Goal: Information Seeking & Learning: Check status

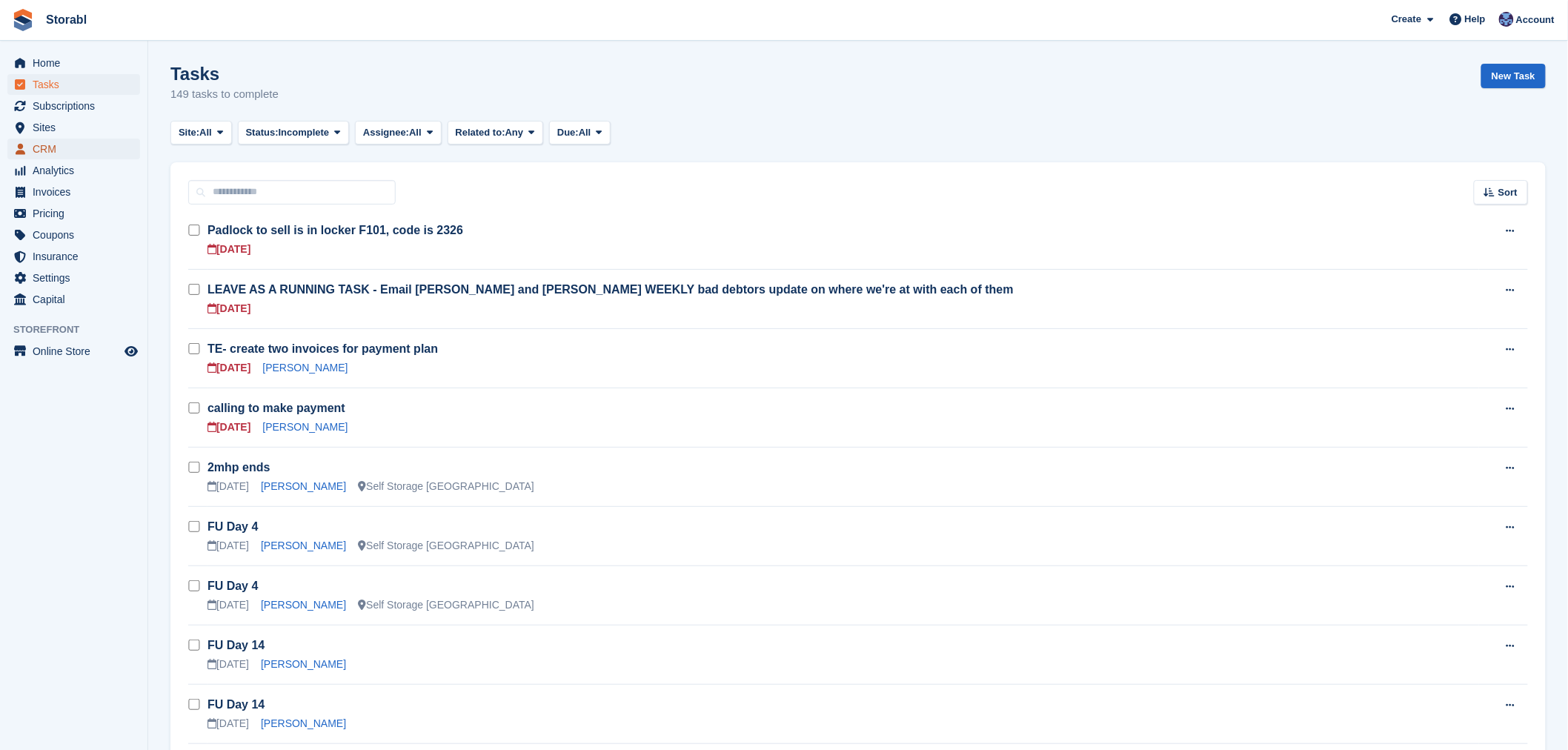
drag, startPoint x: 72, startPoint y: 142, endPoint x: 339, endPoint y: 151, distance: 267.2
click at [72, 142] on span "CRM" at bounding box center [77, 149] width 89 height 21
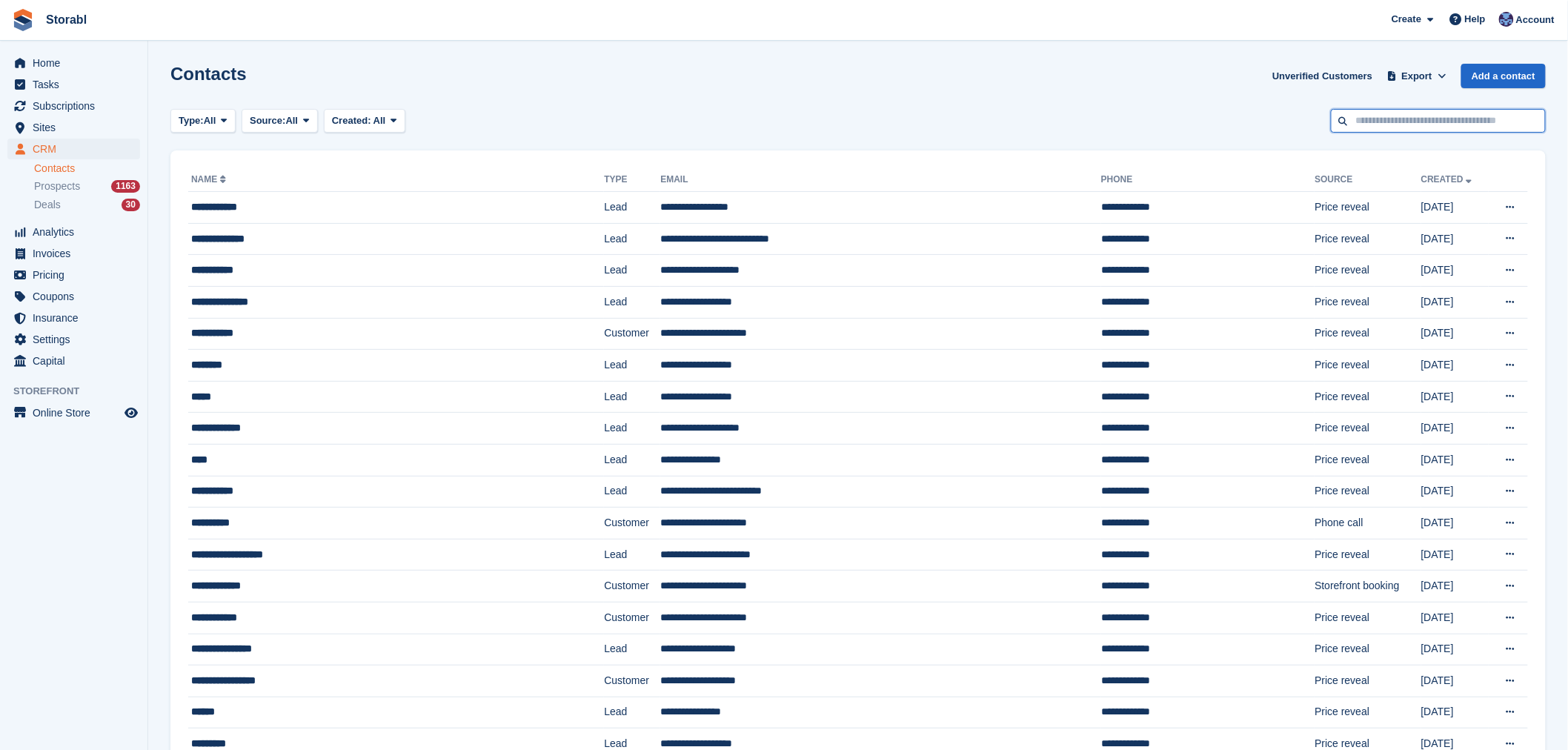
click at [1399, 126] on input "text" at bounding box center [1438, 121] width 215 height 25
paste input "**********"
click at [1348, 123] on input "**********" at bounding box center [1438, 121] width 215 height 25
type input "**********"
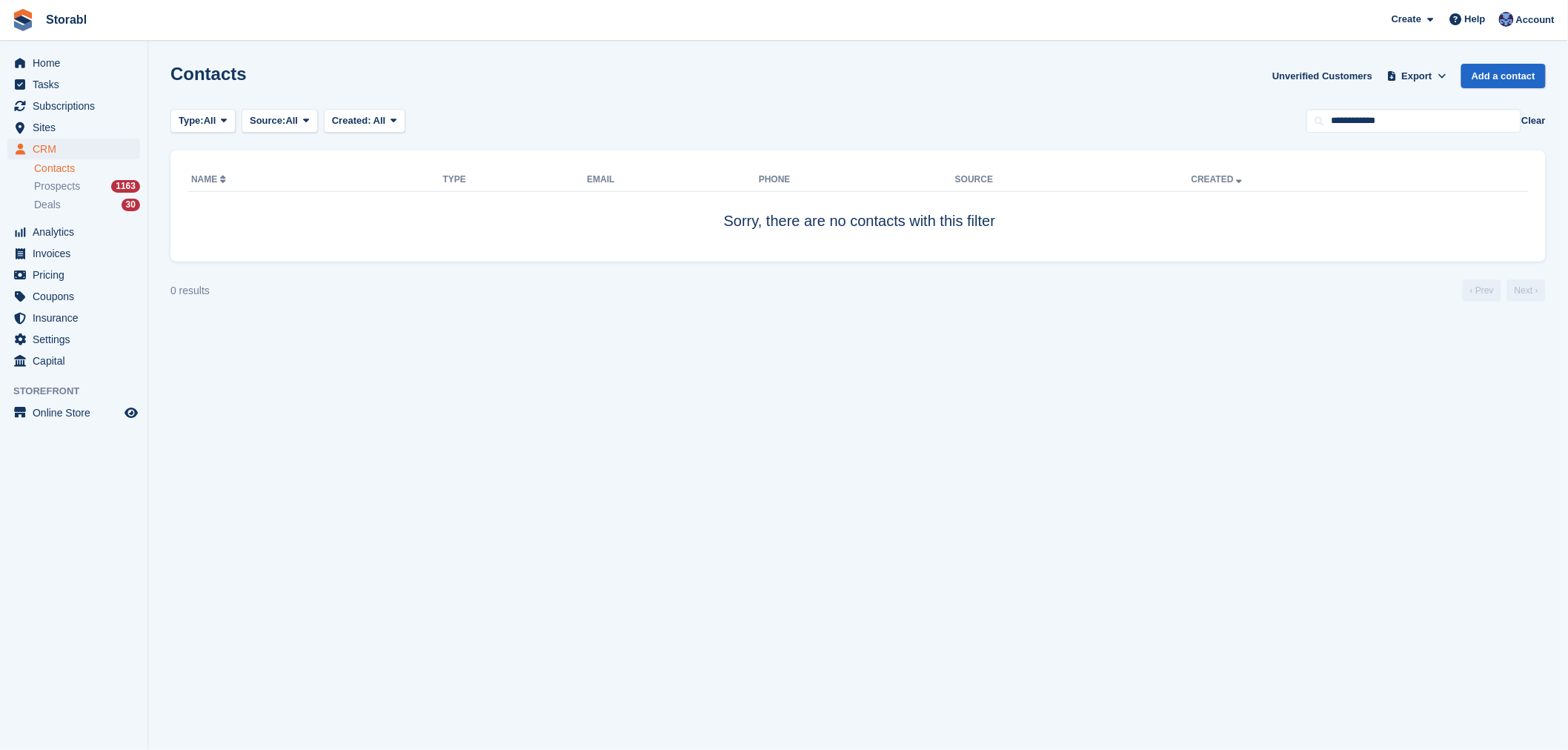
click at [612, 52] on section "Contacts Unverified Customers Export Export Contacts Export a CSV of all Contac…" at bounding box center [858, 375] width 1420 height 750
click at [98, 89] on span "Tasks" at bounding box center [77, 84] width 89 height 21
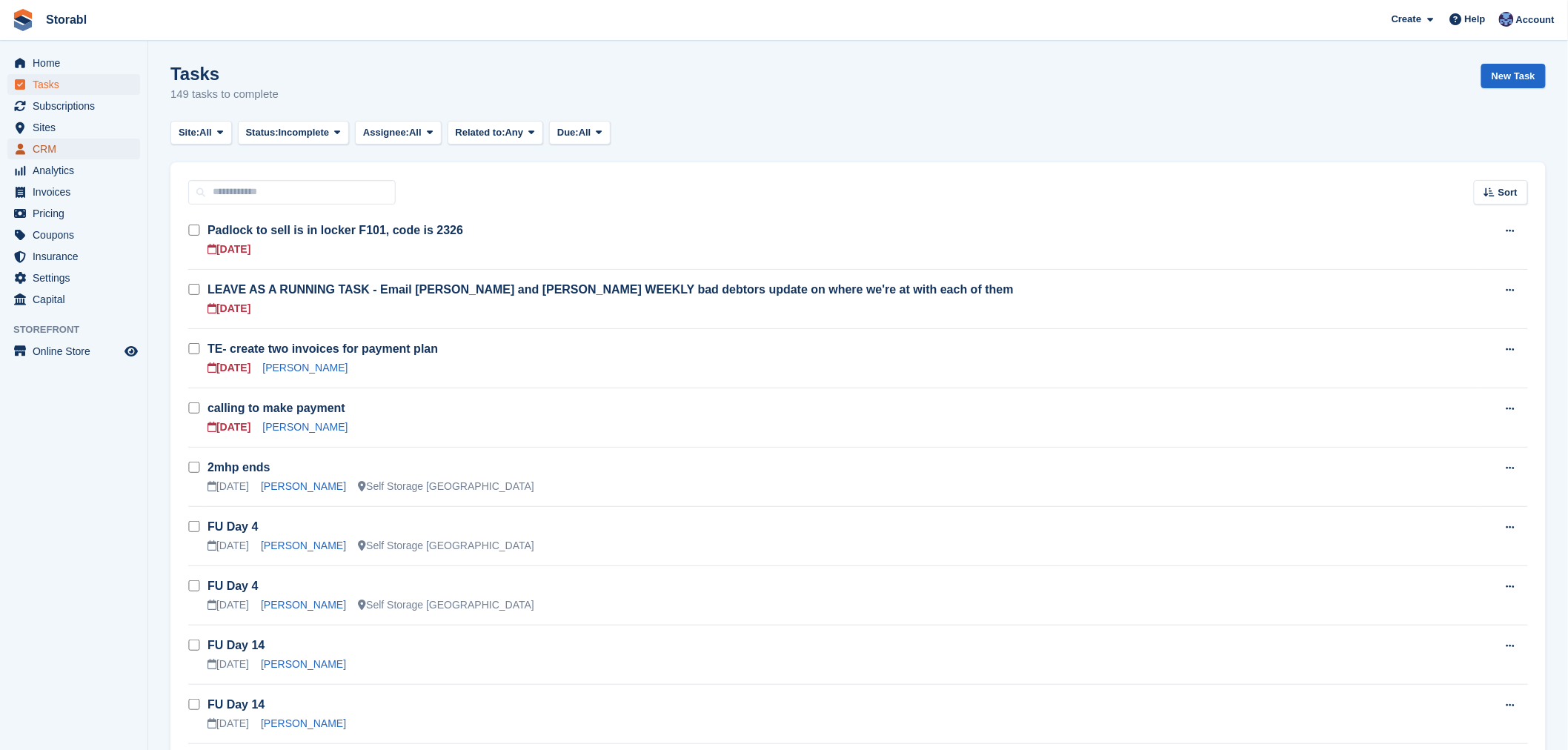
drag, startPoint x: 72, startPoint y: 152, endPoint x: 92, endPoint y: 151, distance: 20.0
click at [72, 152] on span "CRM" at bounding box center [77, 149] width 89 height 21
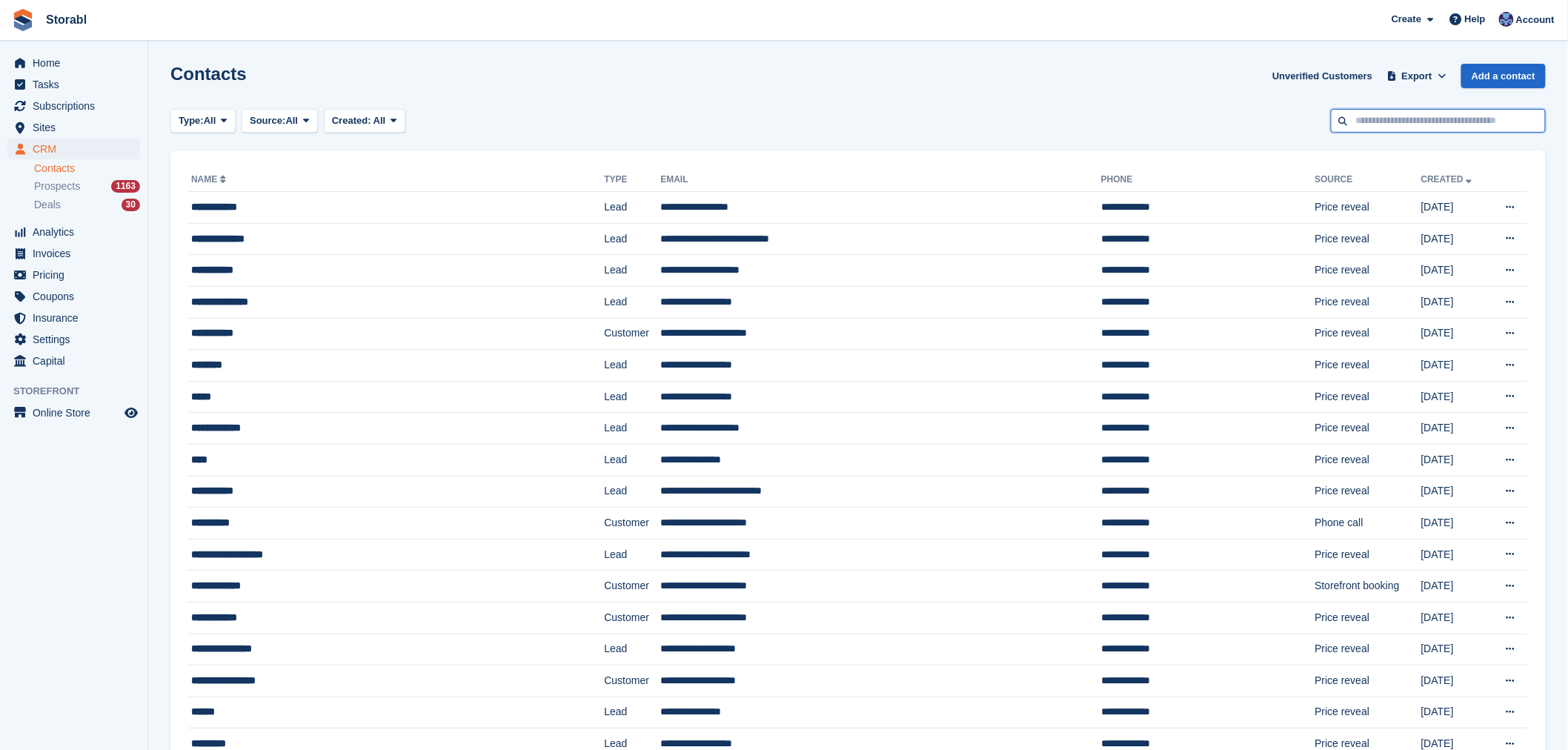
click at [1403, 119] on input "text" at bounding box center [1438, 121] width 215 height 25
paste input "*********"
click at [1356, 122] on input "*********" at bounding box center [1438, 121] width 215 height 25
type input "**********"
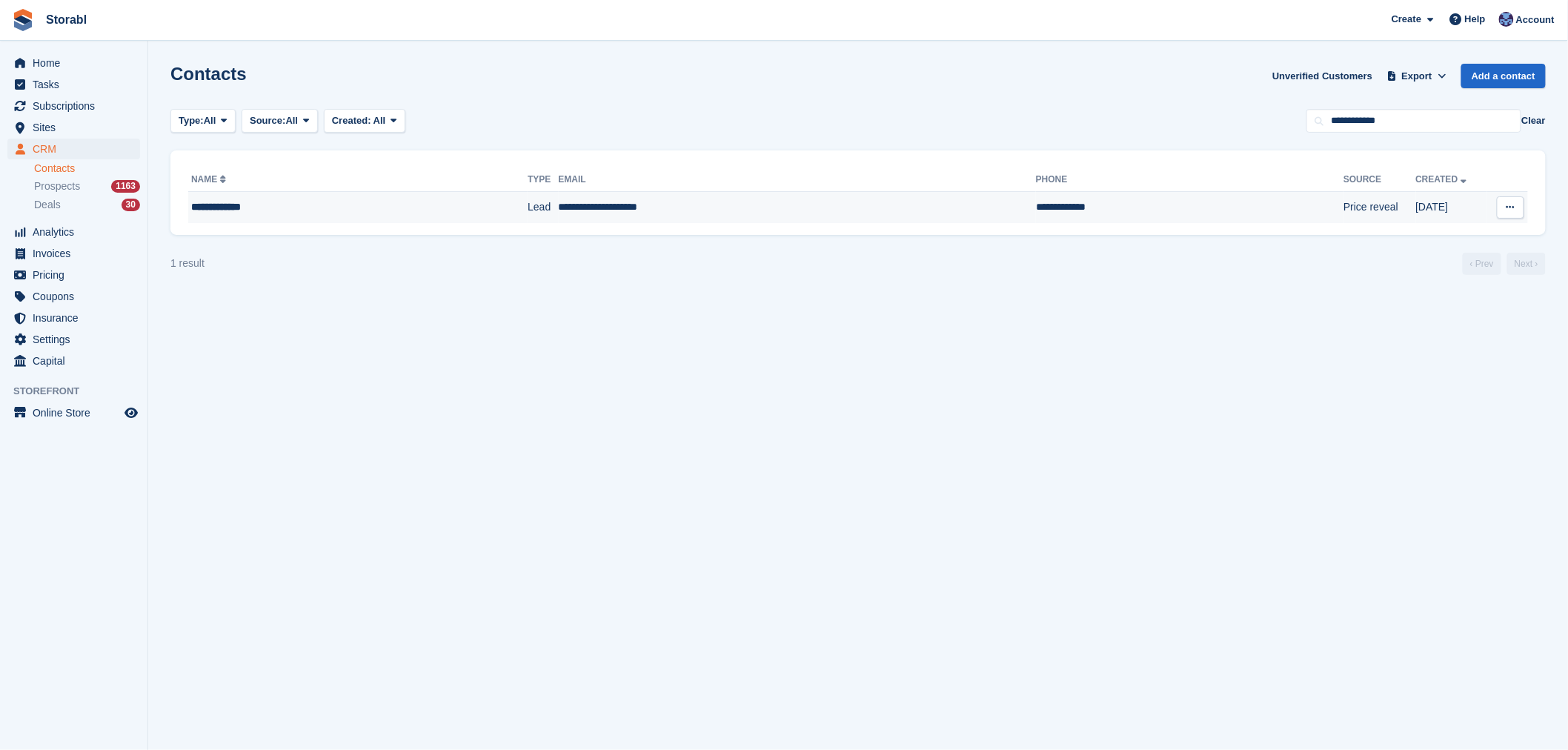
click at [408, 197] on td "**********" at bounding box center [357, 207] width 339 height 31
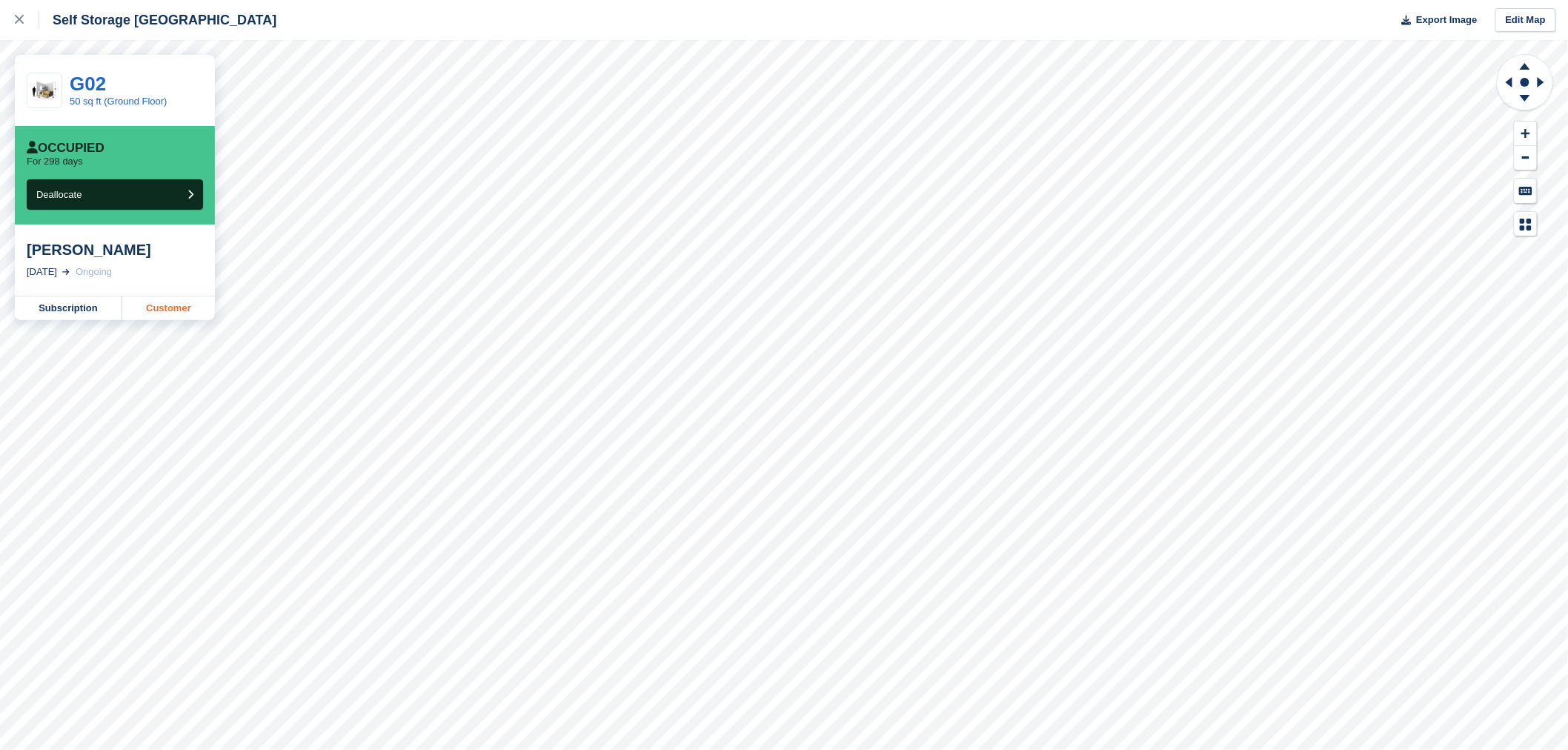
click at [184, 308] on link "Customer" at bounding box center [169, 308] width 92 height 24
click at [189, 306] on link "Customer" at bounding box center [169, 308] width 92 height 24
click at [206, 307] on link "Customer" at bounding box center [169, 308] width 92 height 24
click at [176, 314] on link "Customer" at bounding box center [169, 308] width 92 height 24
click at [163, 301] on link "Customer" at bounding box center [169, 308] width 92 height 24
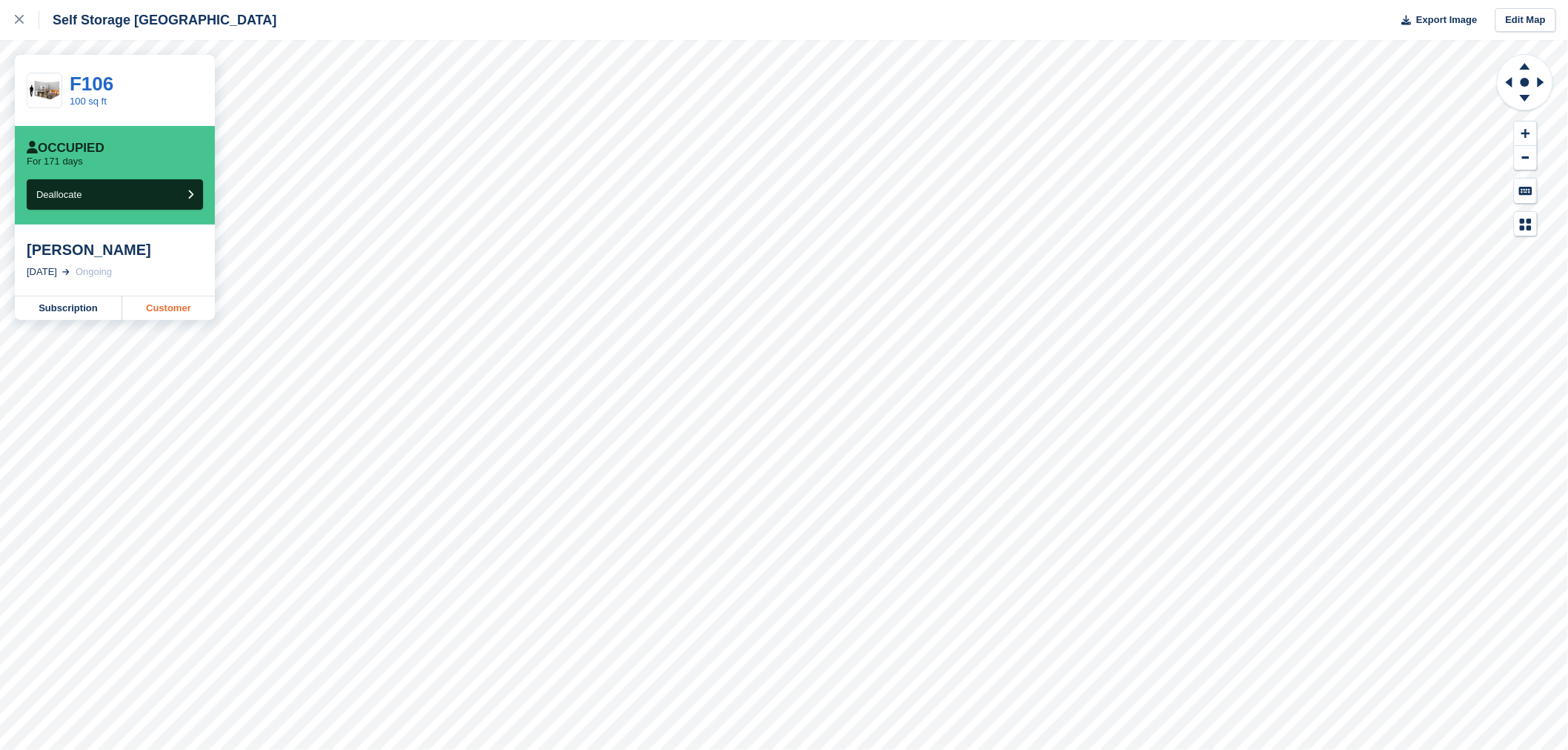
click at [174, 305] on link "Customer" at bounding box center [169, 308] width 92 height 24
click at [176, 314] on link "Customer" at bounding box center [169, 308] width 92 height 24
click at [162, 303] on link "Customer" at bounding box center [169, 308] width 92 height 24
click at [151, 306] on link "Customer" at bounding box center [169, 308] width 92 height 24
click at [180, 304] on link "Customer" at bounding box center [169, 308] width 92 height 24
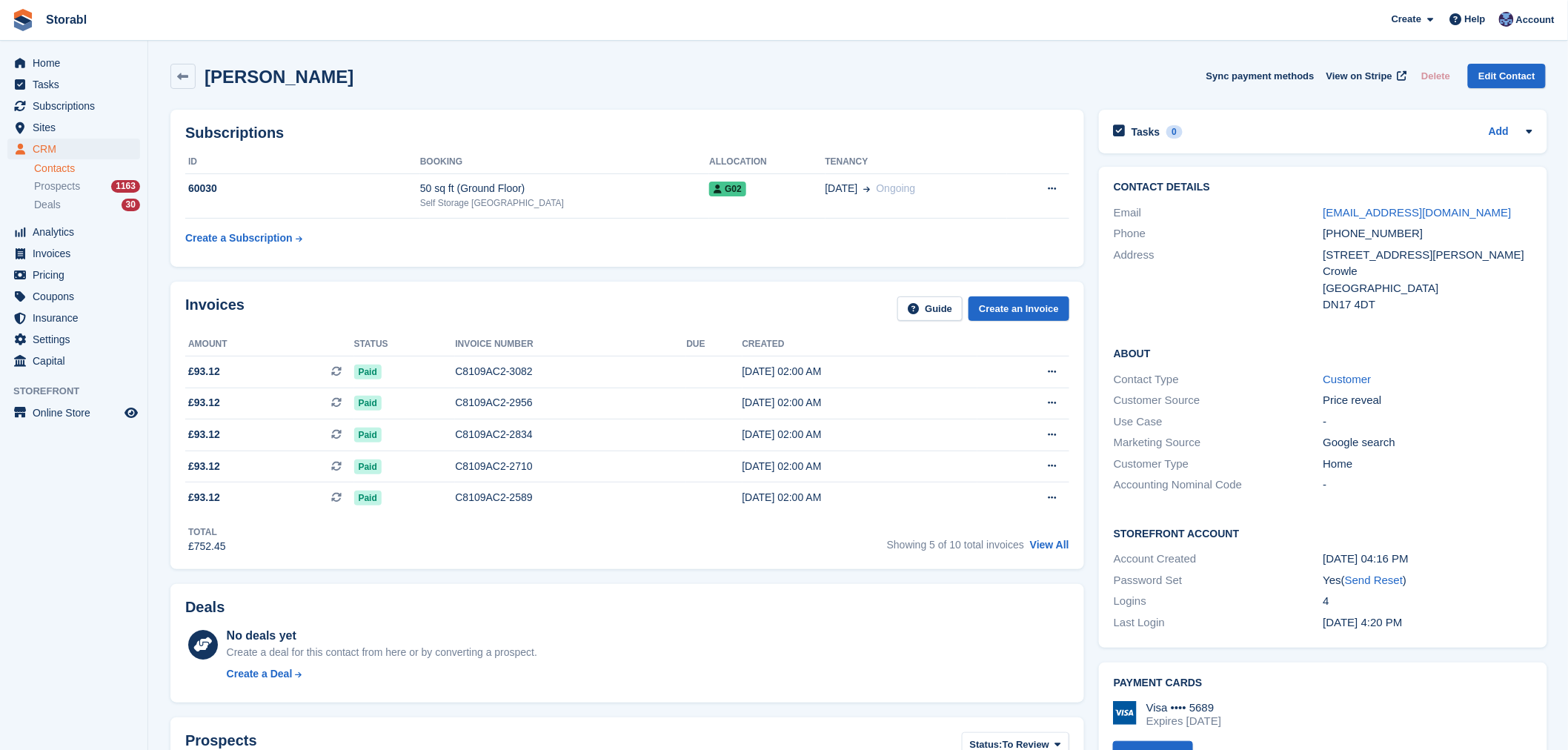
click at [474, 365] on div "C8109AC2-3082" at bounding box center [571, 372] width 231 height 16
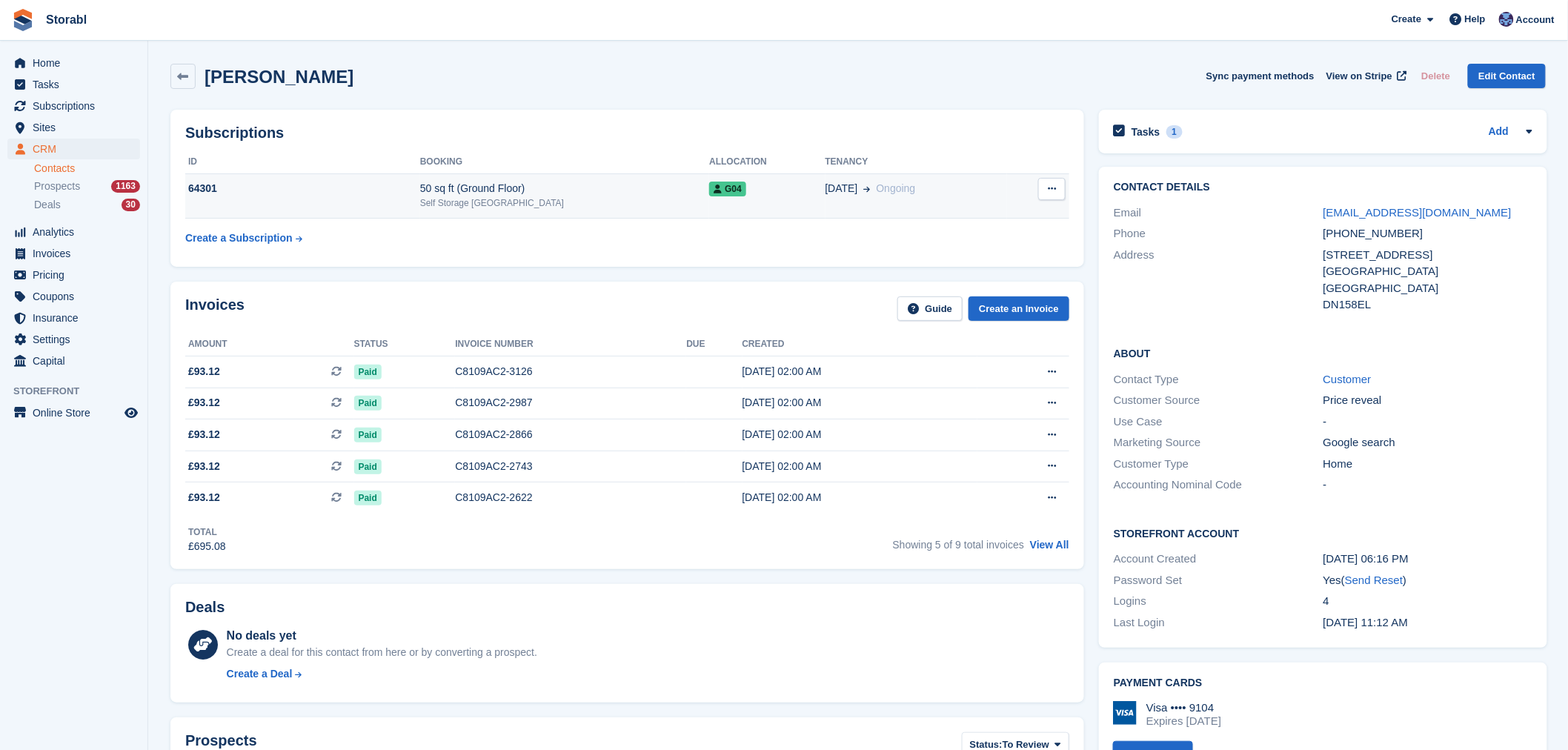
click at [264, 190] on div "64301" at bounding box center [302, 189] width 235 height 16
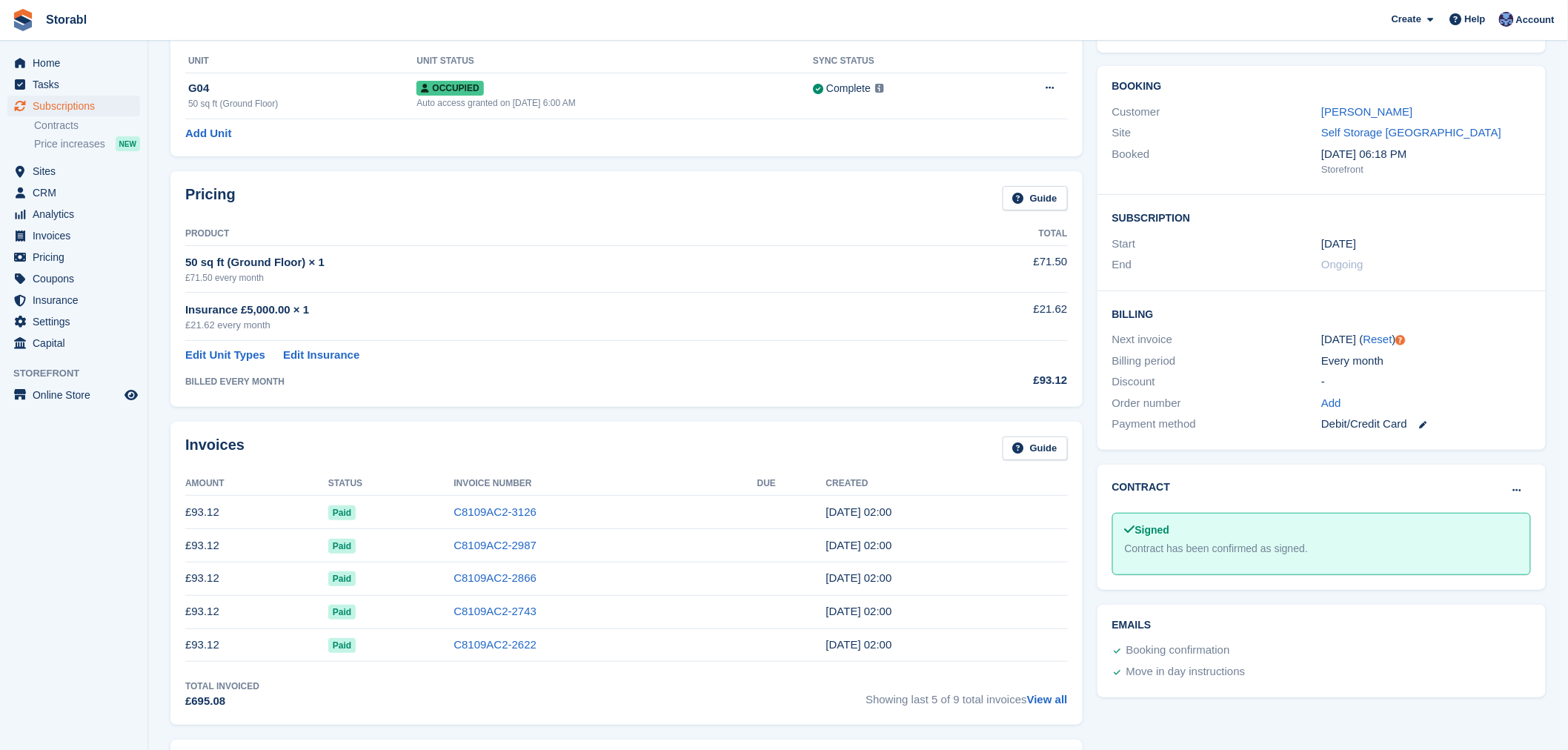
scroll to position [82, 0]
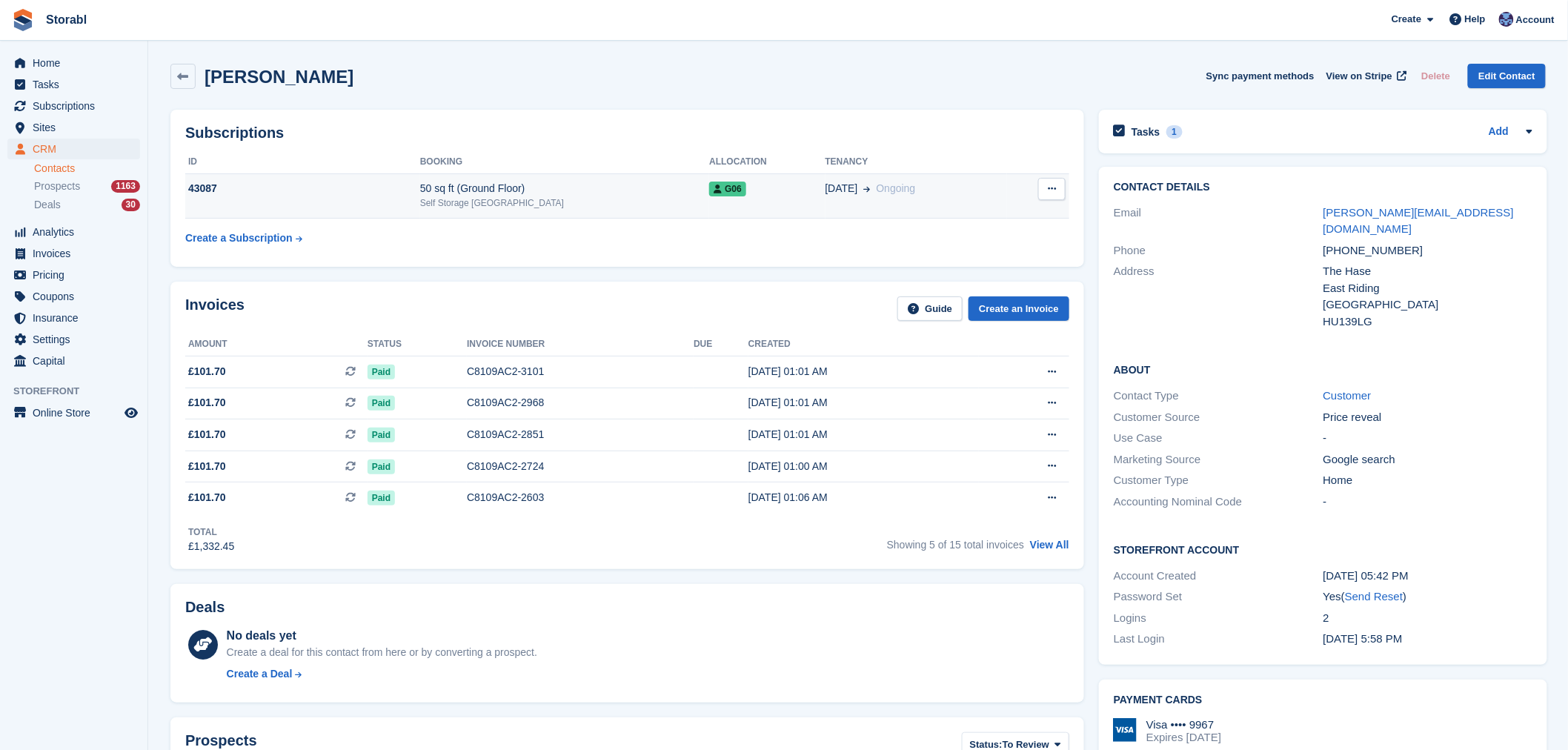
click at [380, 187] on div "43087" at bounding box center [302, 189] width 235 height 16
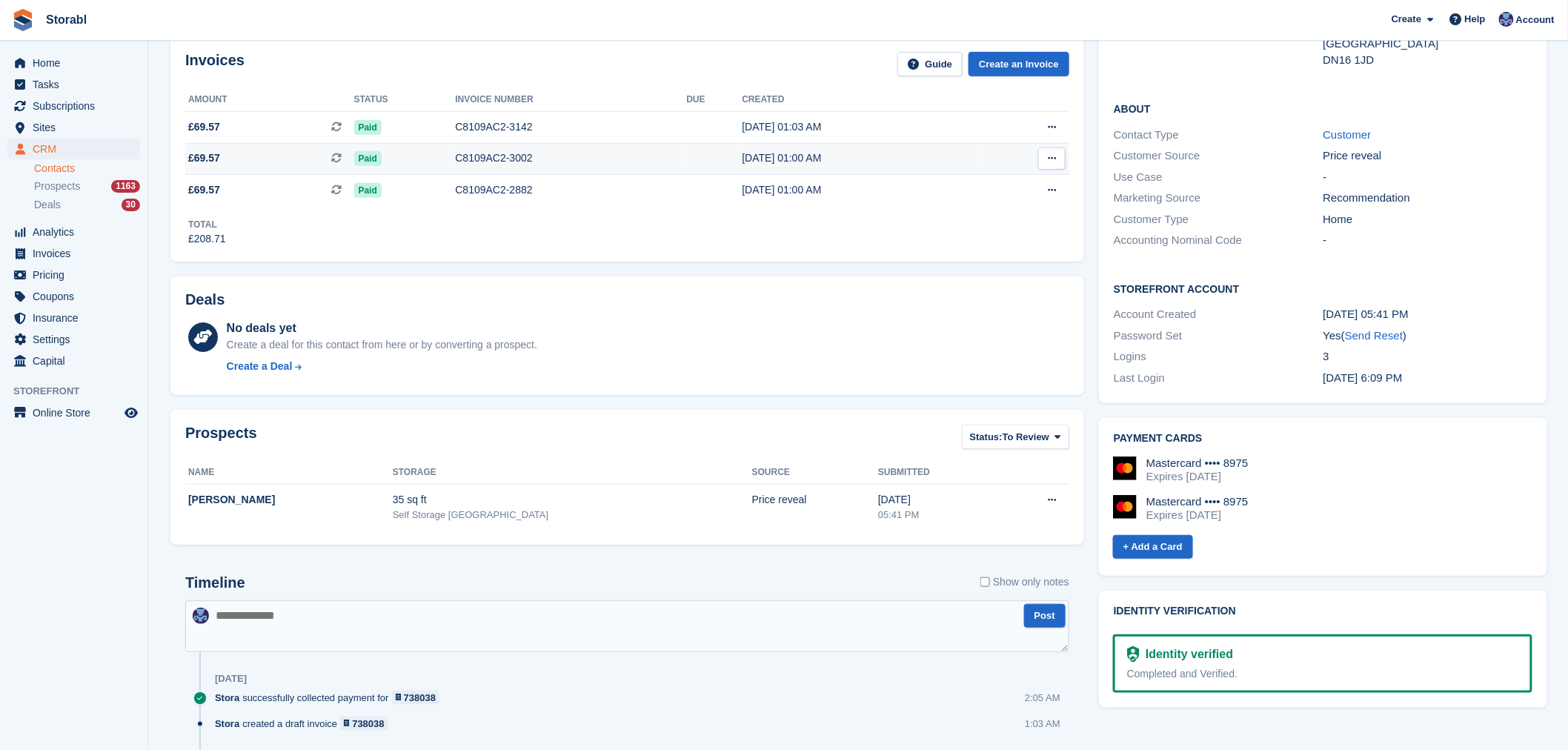
scroll to position [82, 0]
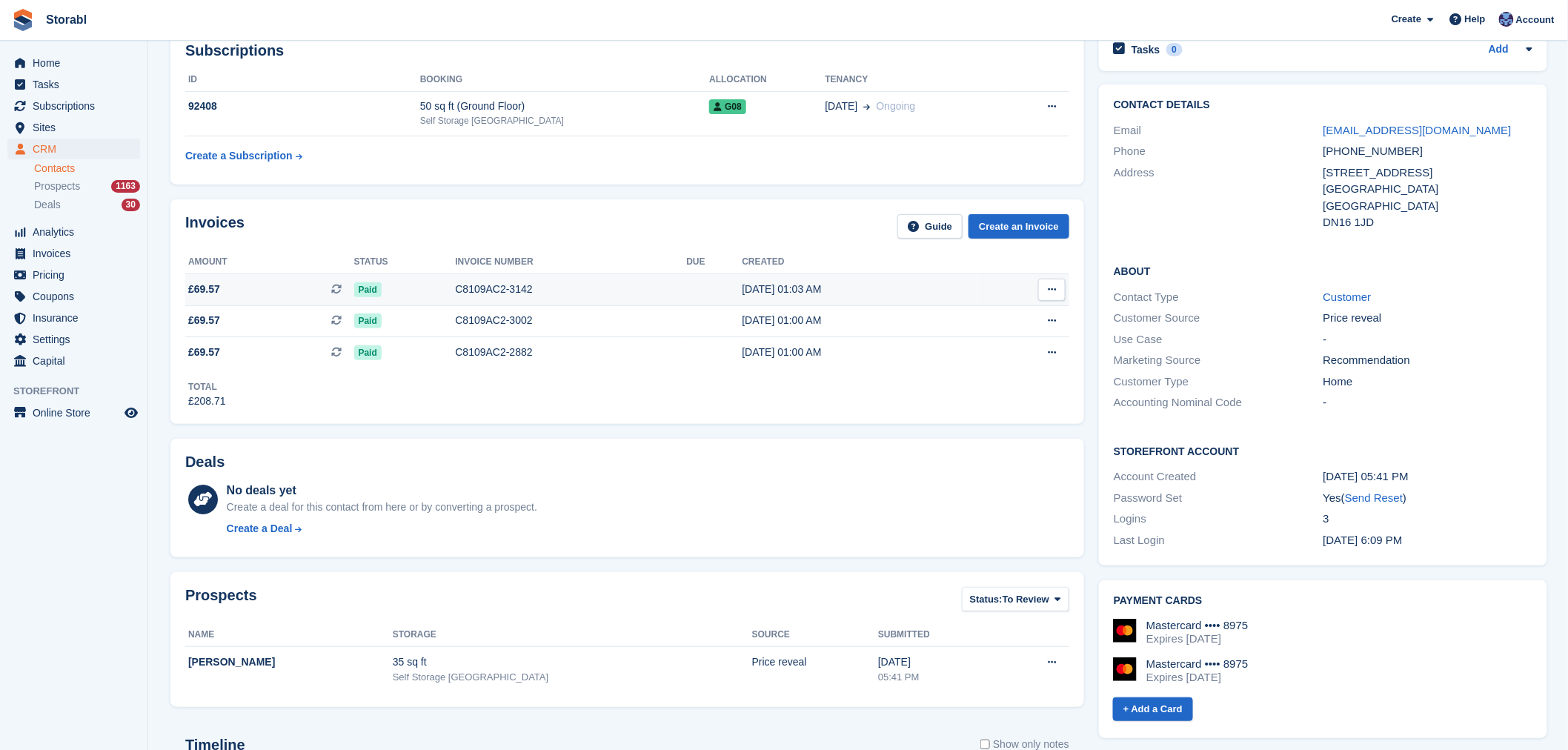
click at [273, 279] on td "£69.57 This is a recurring subscription invoice." at bounding box center [270, 290] width 169 height 32
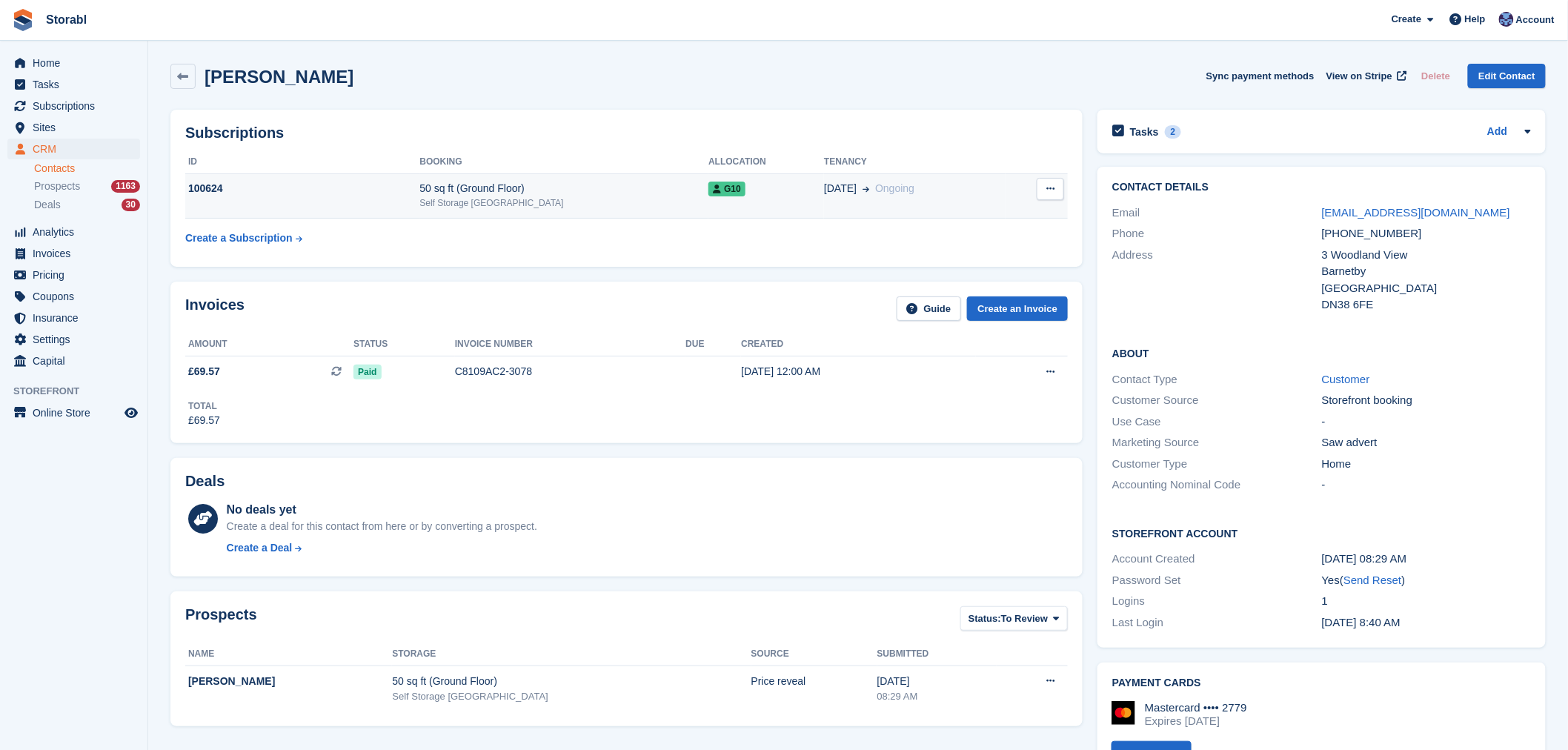
click at [273, 196] on div "100624" at bounding box center [302, 189] width 234 height 16
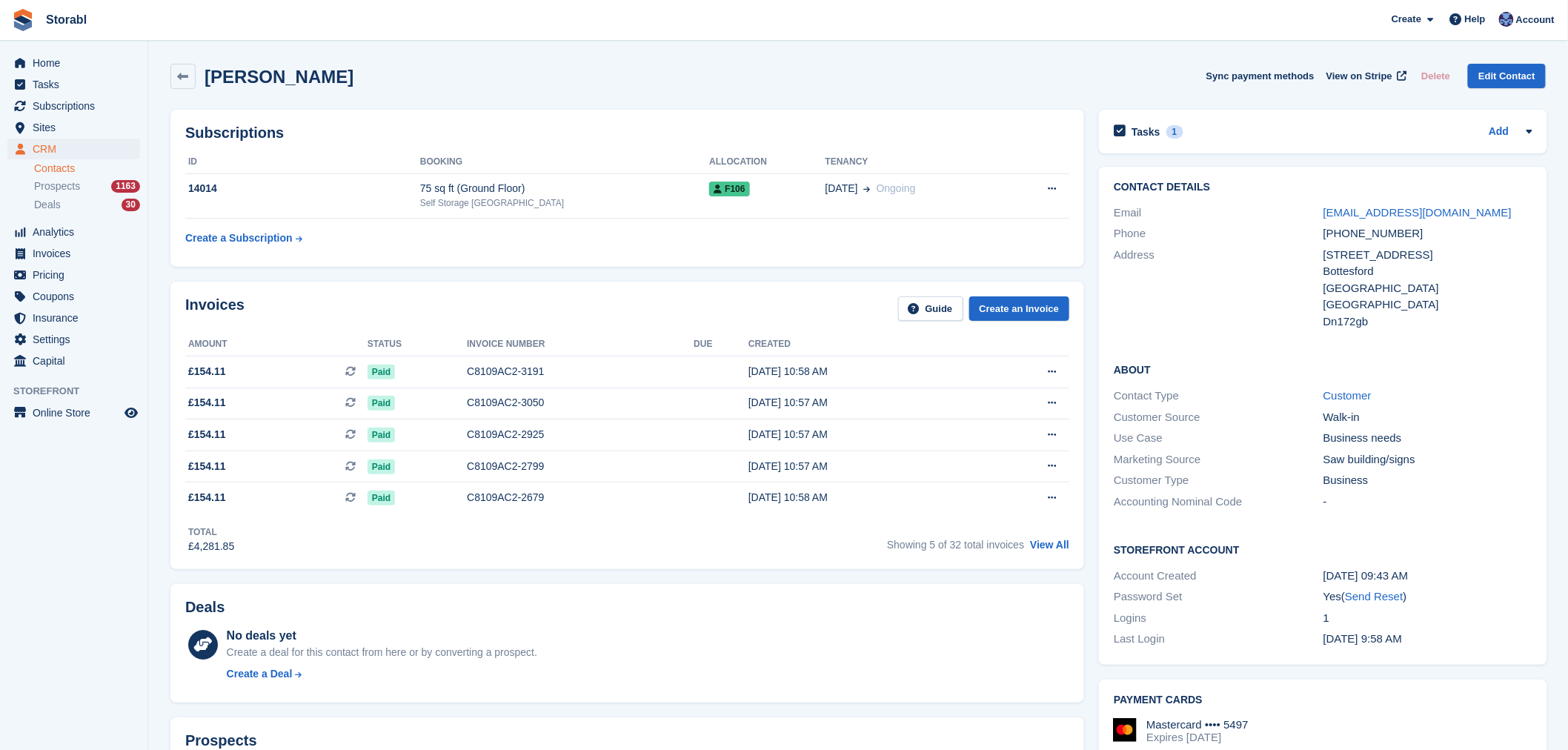
click at [430, 366] on div "Paid" at bounding box center [417, 372] width 99 height 16
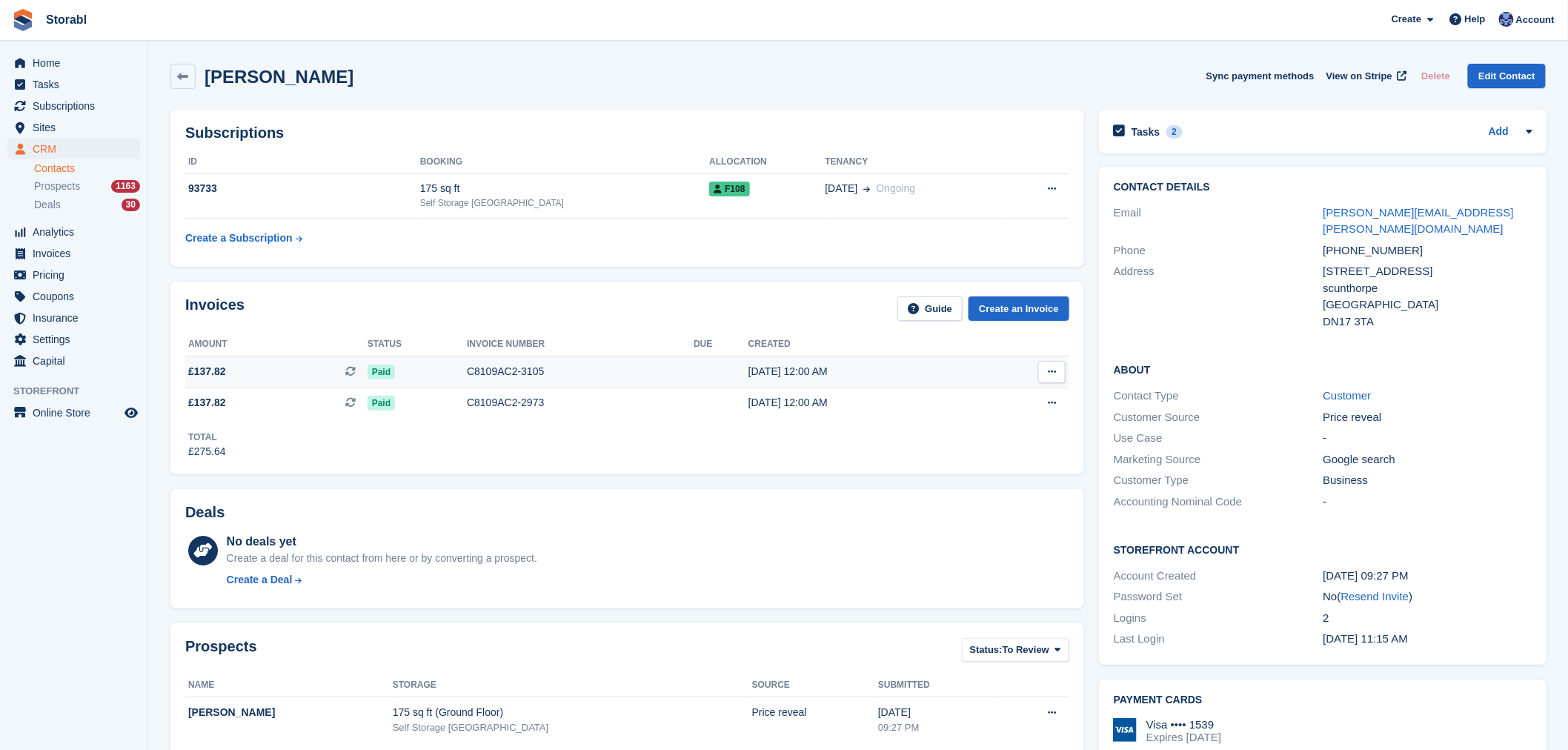
click at [306, 373] on span "£137.82 This is a recurring subscription invoice." at bounding box center [276, 372] width 182 height 16
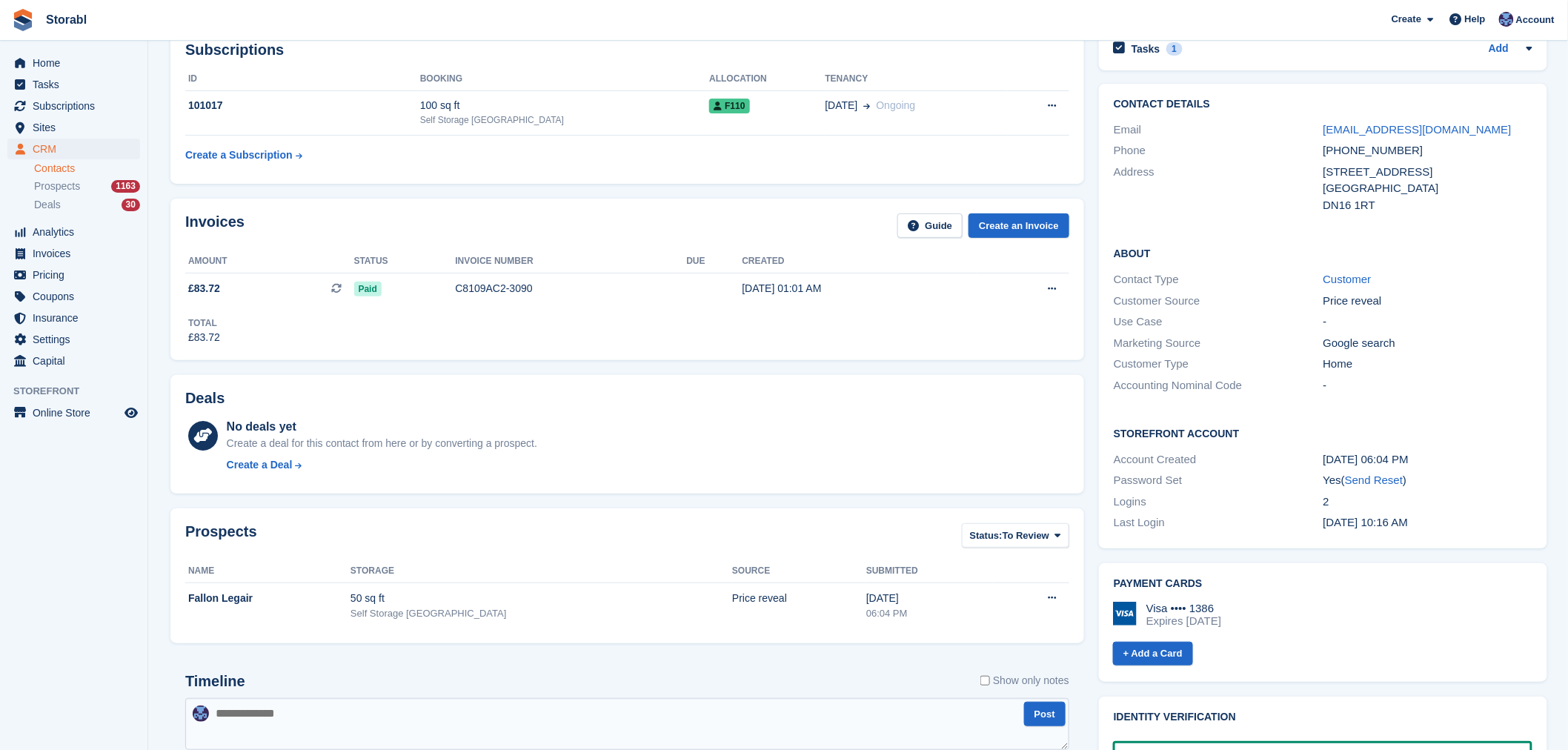
scroll to position [82, 0]
click at [298, 296] on span "£83.72 This is a recurring subscription invoice." at bounding box center [270, 290] width 169 height 16
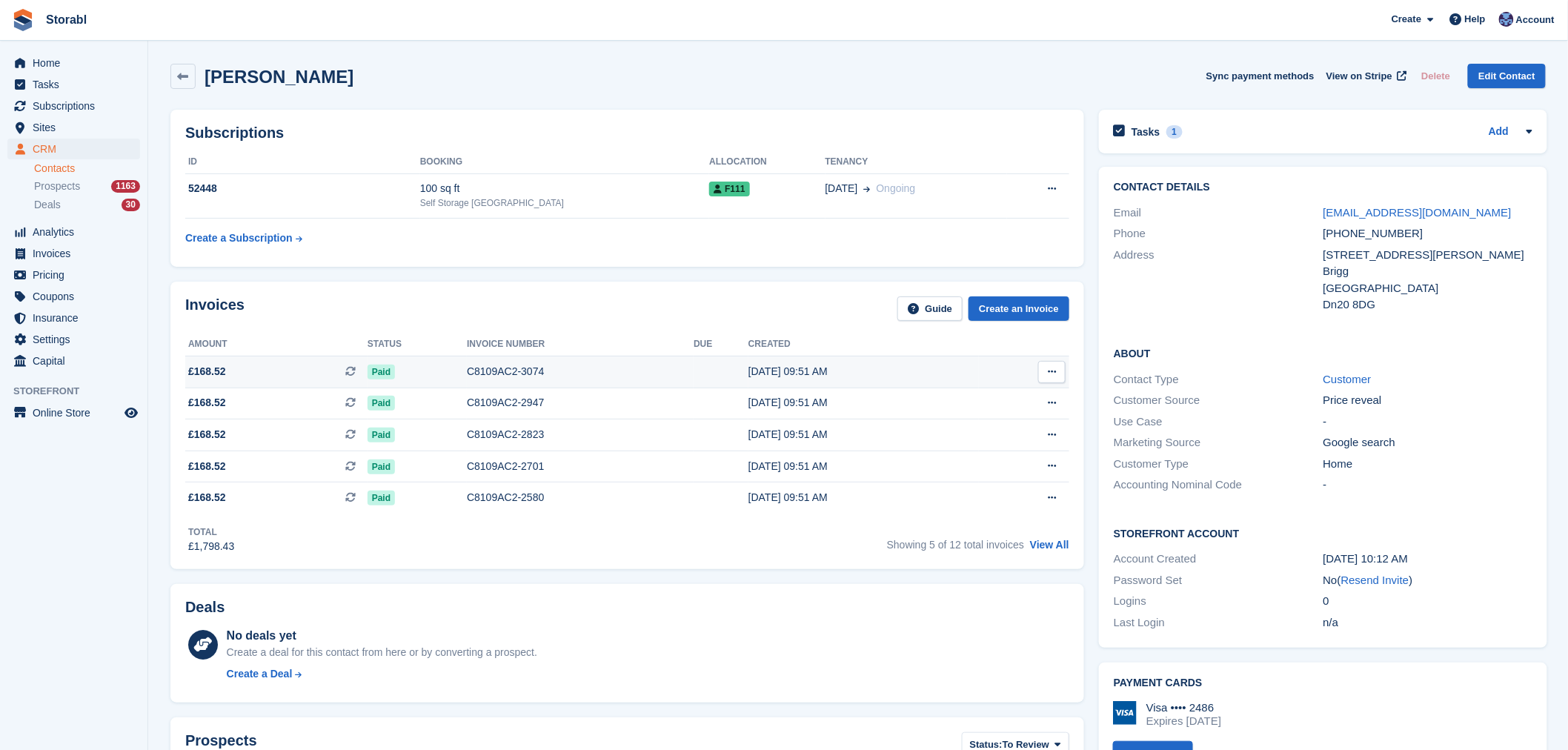
click at [228, 367] on span "£168.52 This is a recurring subscription invoice." at bounding box center [276, 372] width 182 height 16
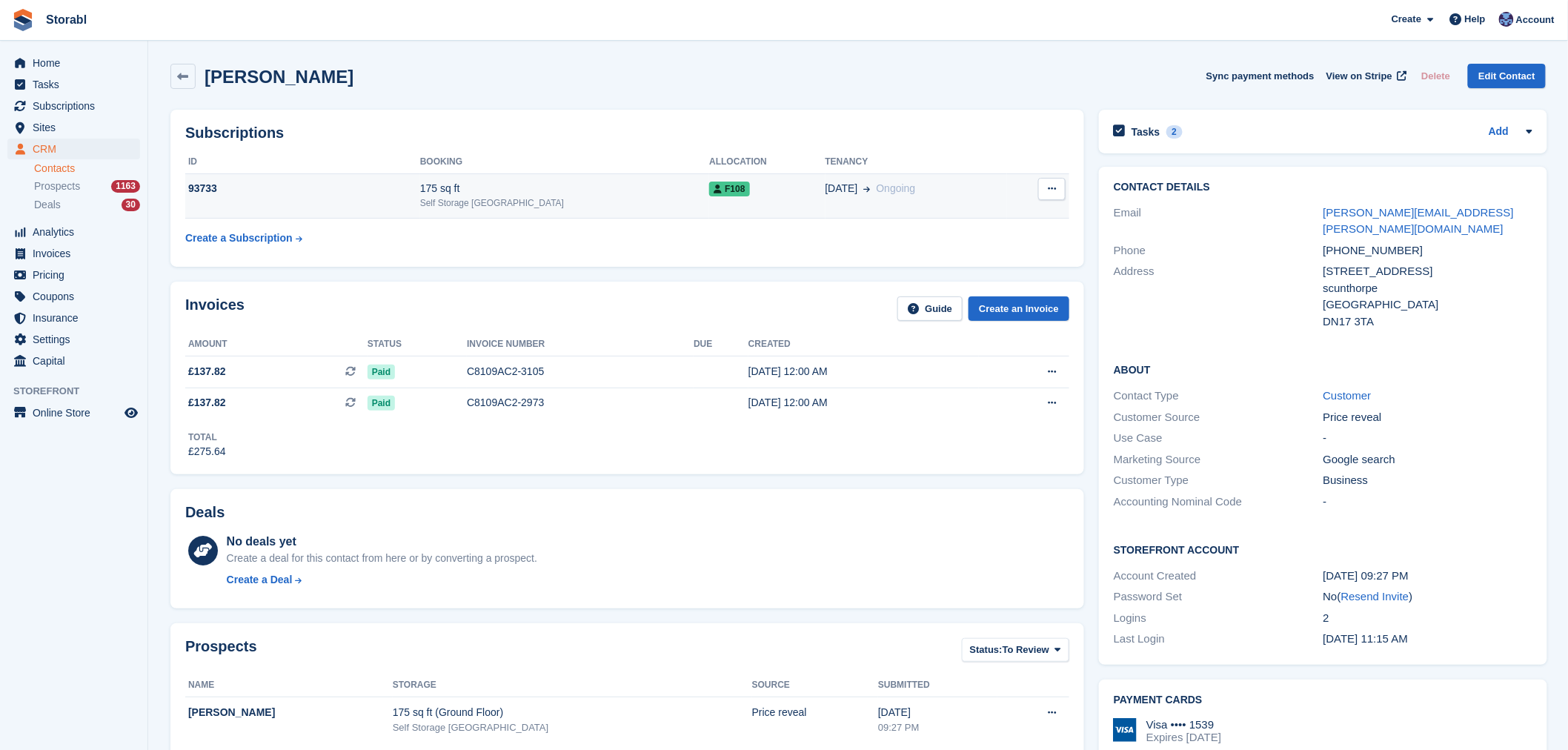
click at [289, 193] on div "93733" at bounding box center [302, 189] width 235 height 16
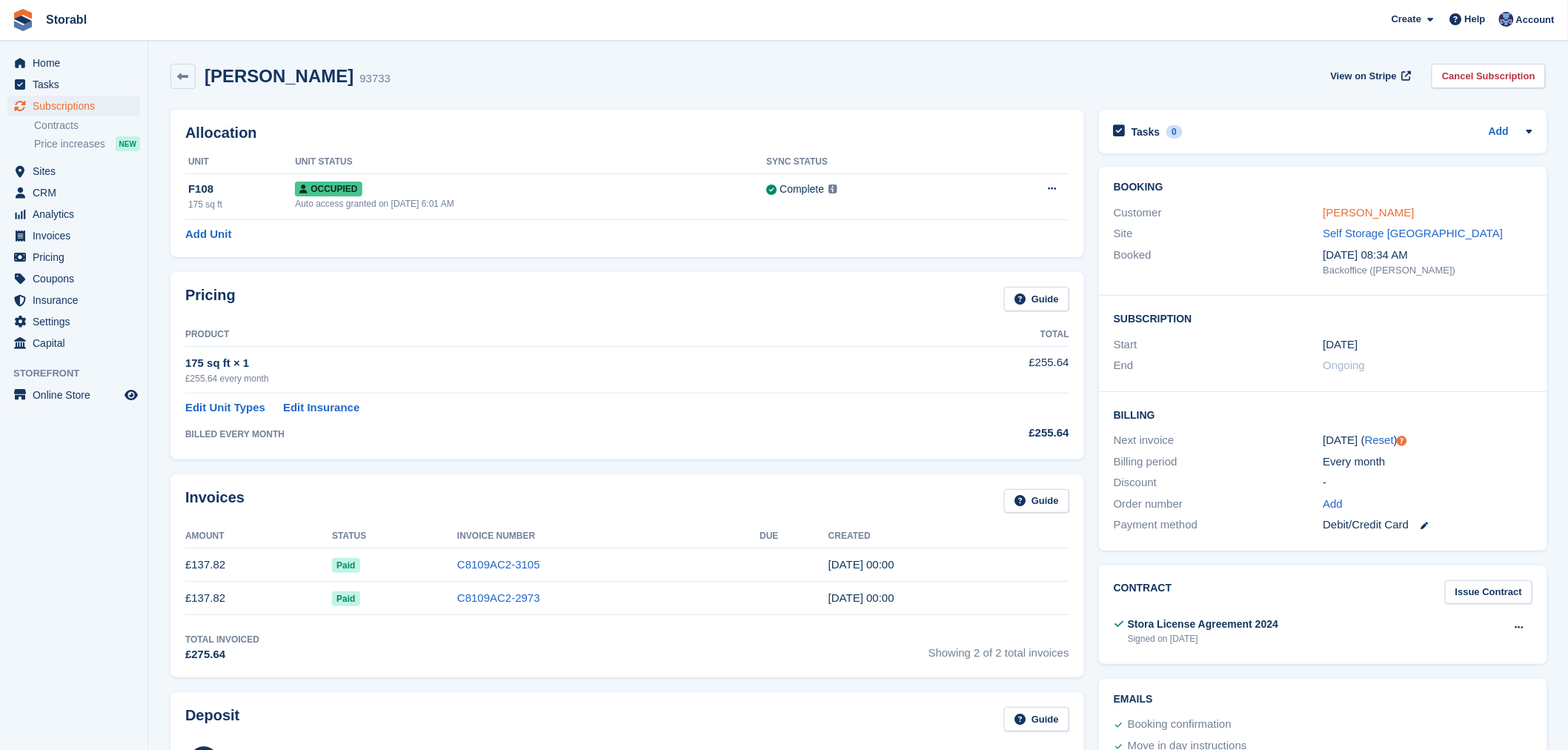
click at [1339, 213] on link "[PERSON_NAME]" at bounding box center [1369, 213] width 92 height 13
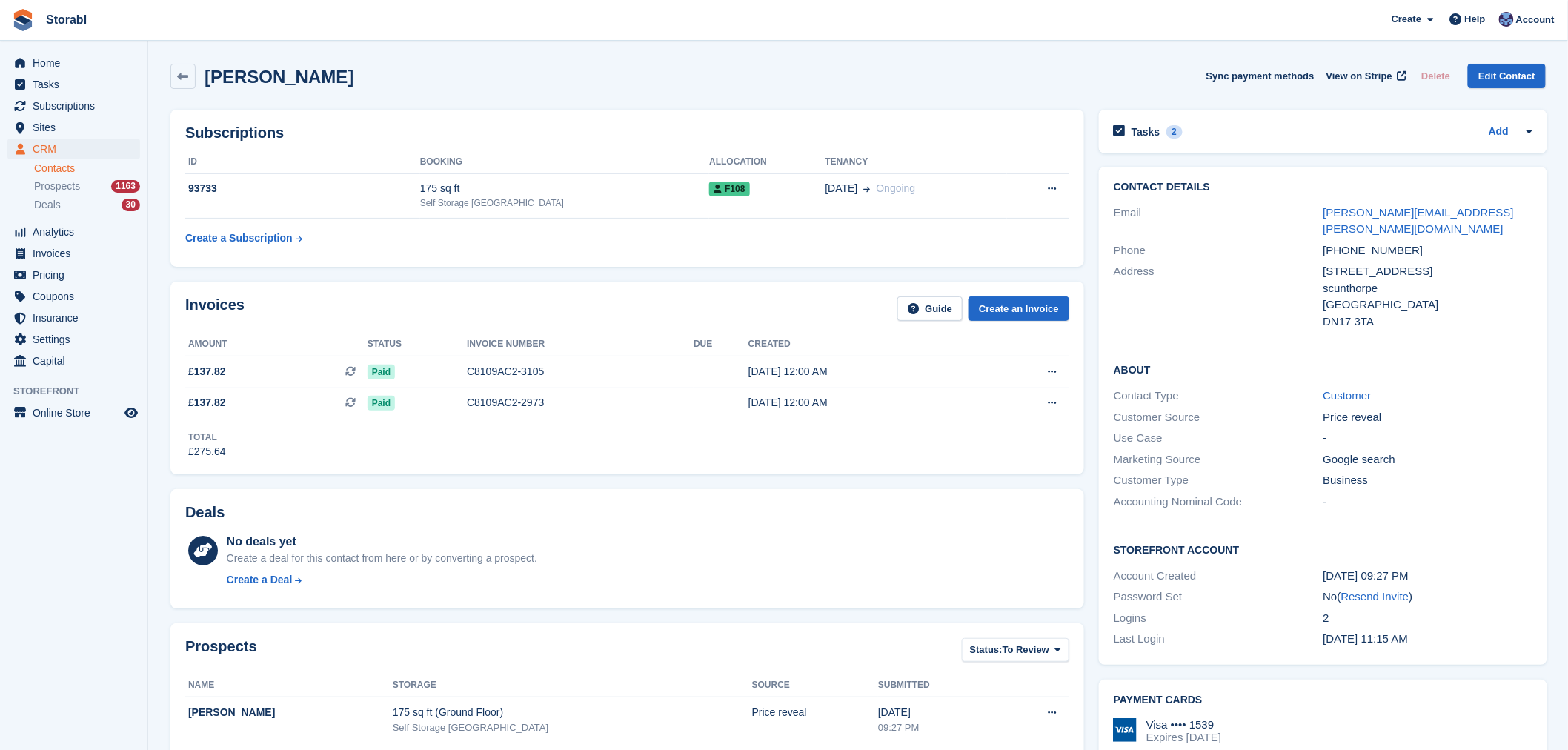
click at [1183, 120] on div "Tasks 2 Add send invoice every month 18 Sep" at bounding box center [1323, 131] width 448 height 44
click at [1188, 127] on div "Tasks 2 Add" at bounding box center [1323, 131] width 419 height 20
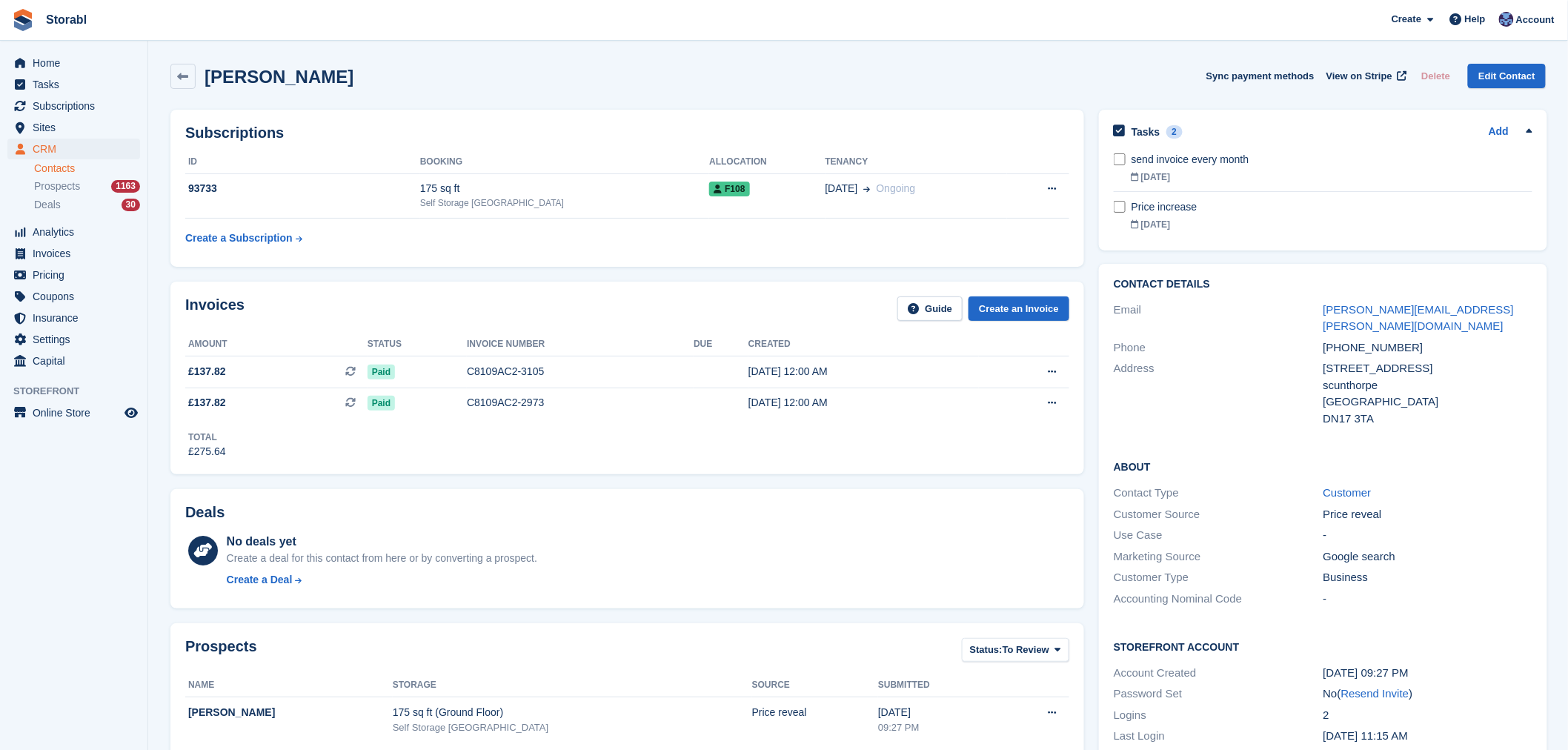
click at [1176, 120] on div "Tasks 2 Add send invoice every month 18 Sep" at bounding box center [1323, 180] width 448 height 141
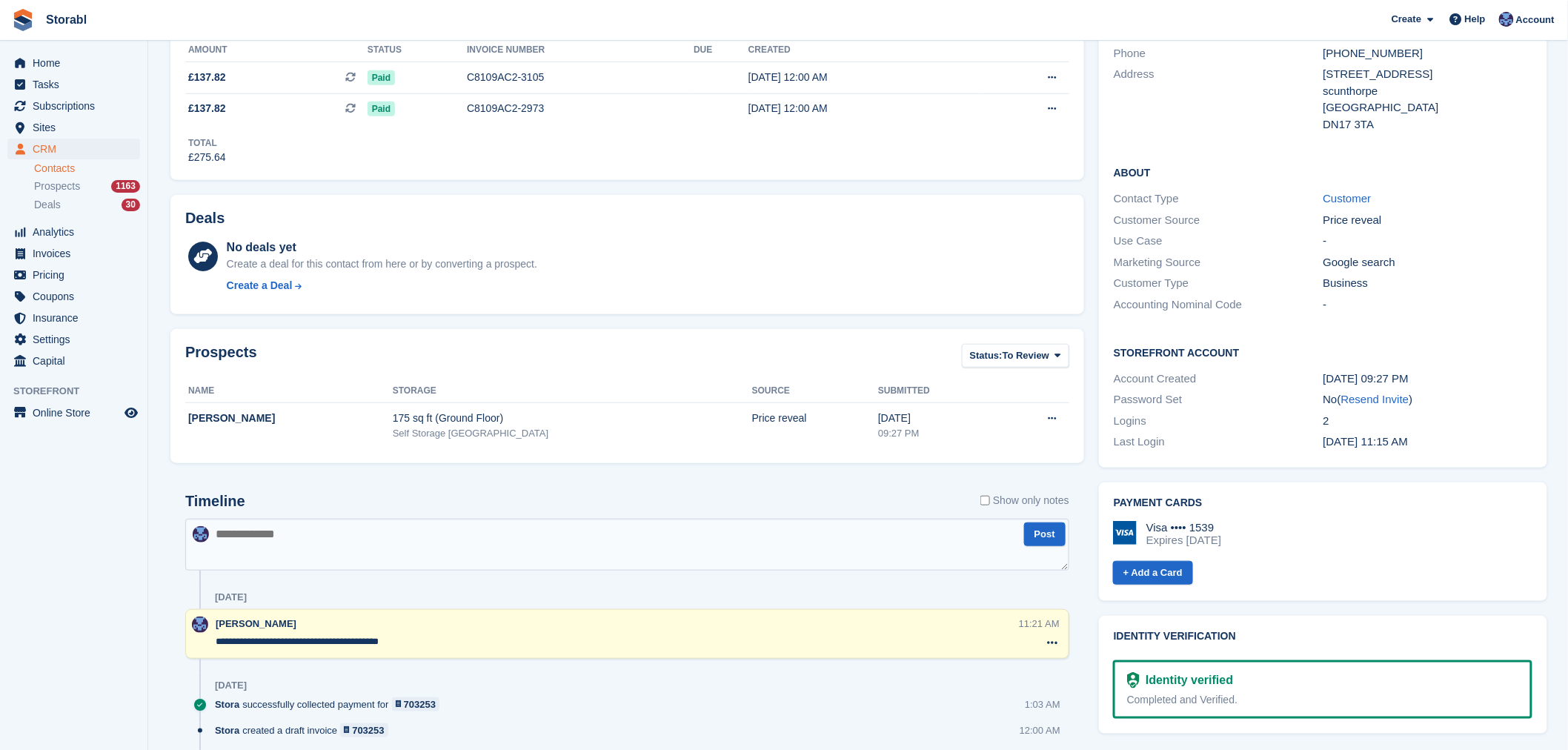
scroll to position [412, 0]
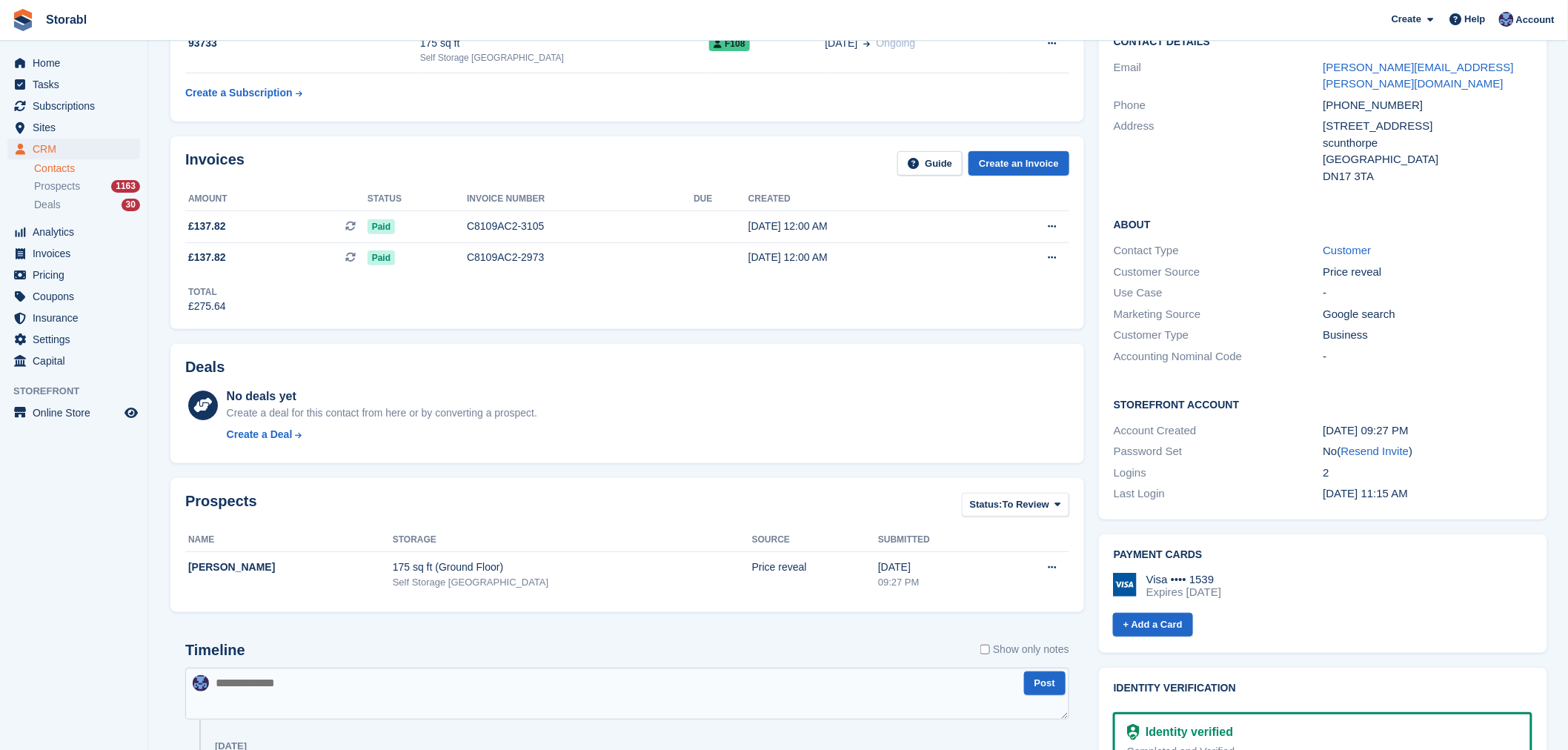
scroll to position [247, 0]
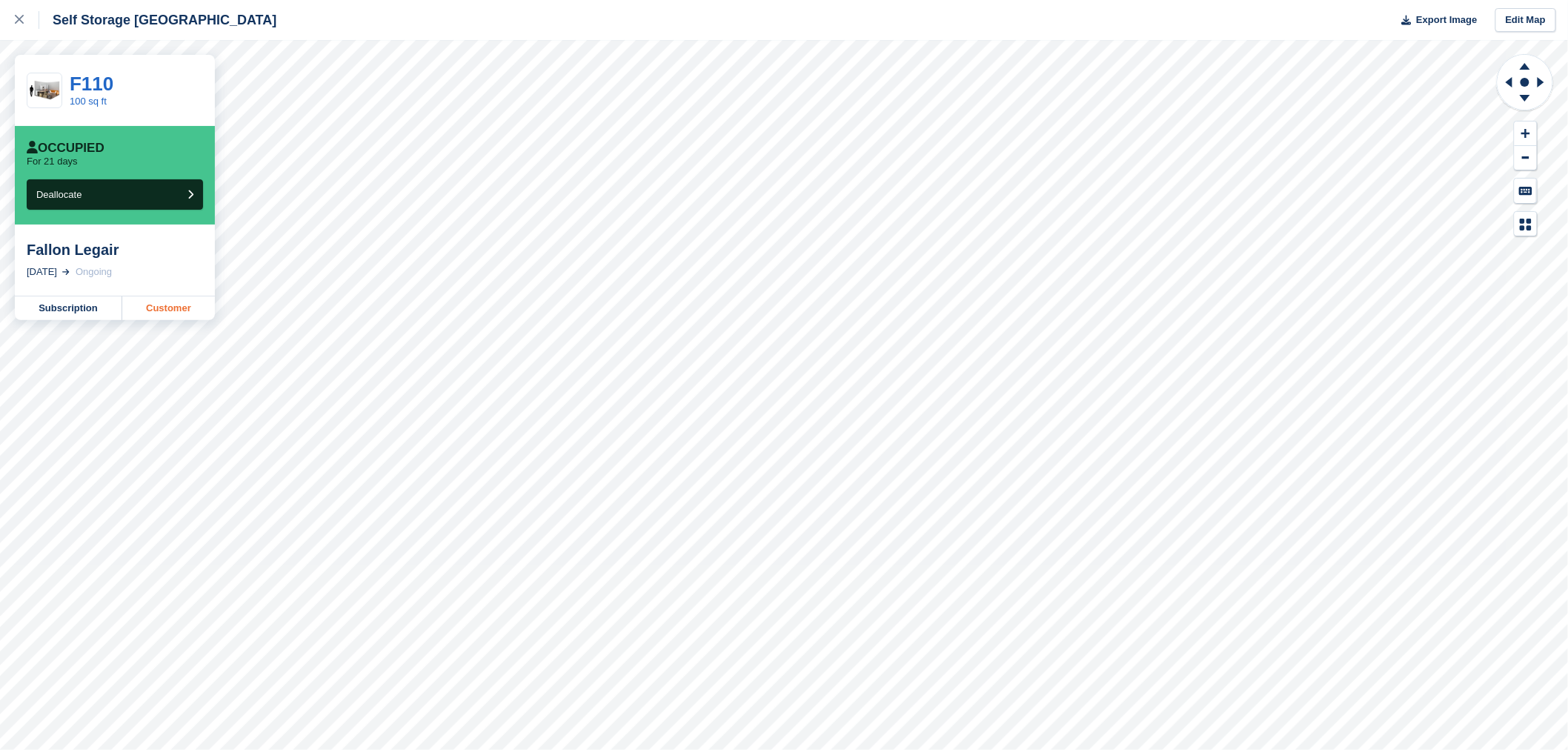
click at [212, 307] on link "Customer" at bounding box center [169, 308] width 92 height 24
click at [169, 307] on link "Customer" at bounding box center [169, 308] width 92 height 24
click at [188, 310] on link "Customer" at bounding box center [169, 308] width 92 height 24
click at [185, 306] on link "Customer" at bounding box center [169, 308] width 92 height 24
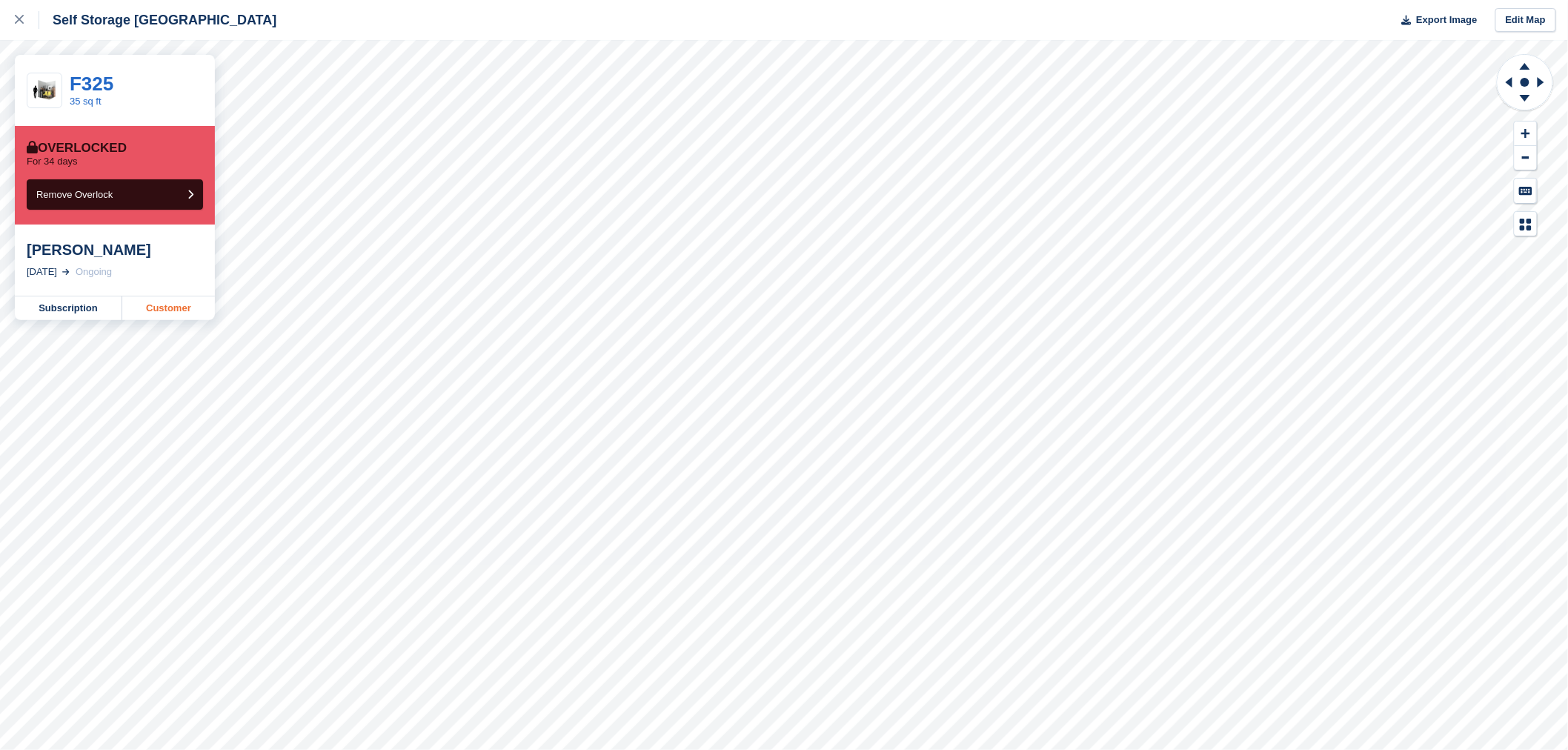
click at [154, 314] on link "Customer" at bounding box center [169, 308] width 92 height 24
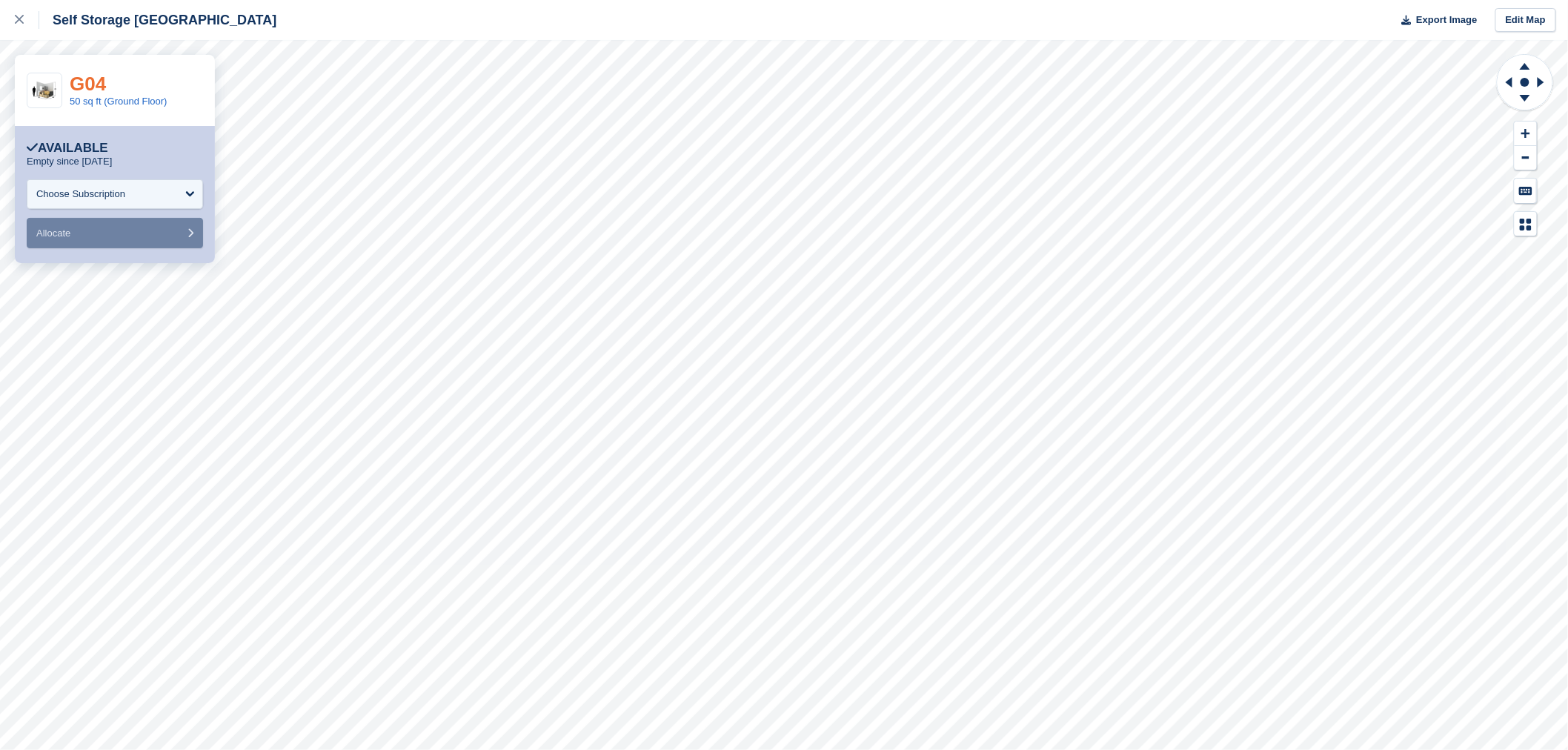
click at [84, 84] on link "G04" at bounding box center [88, 84] width 37 height 22
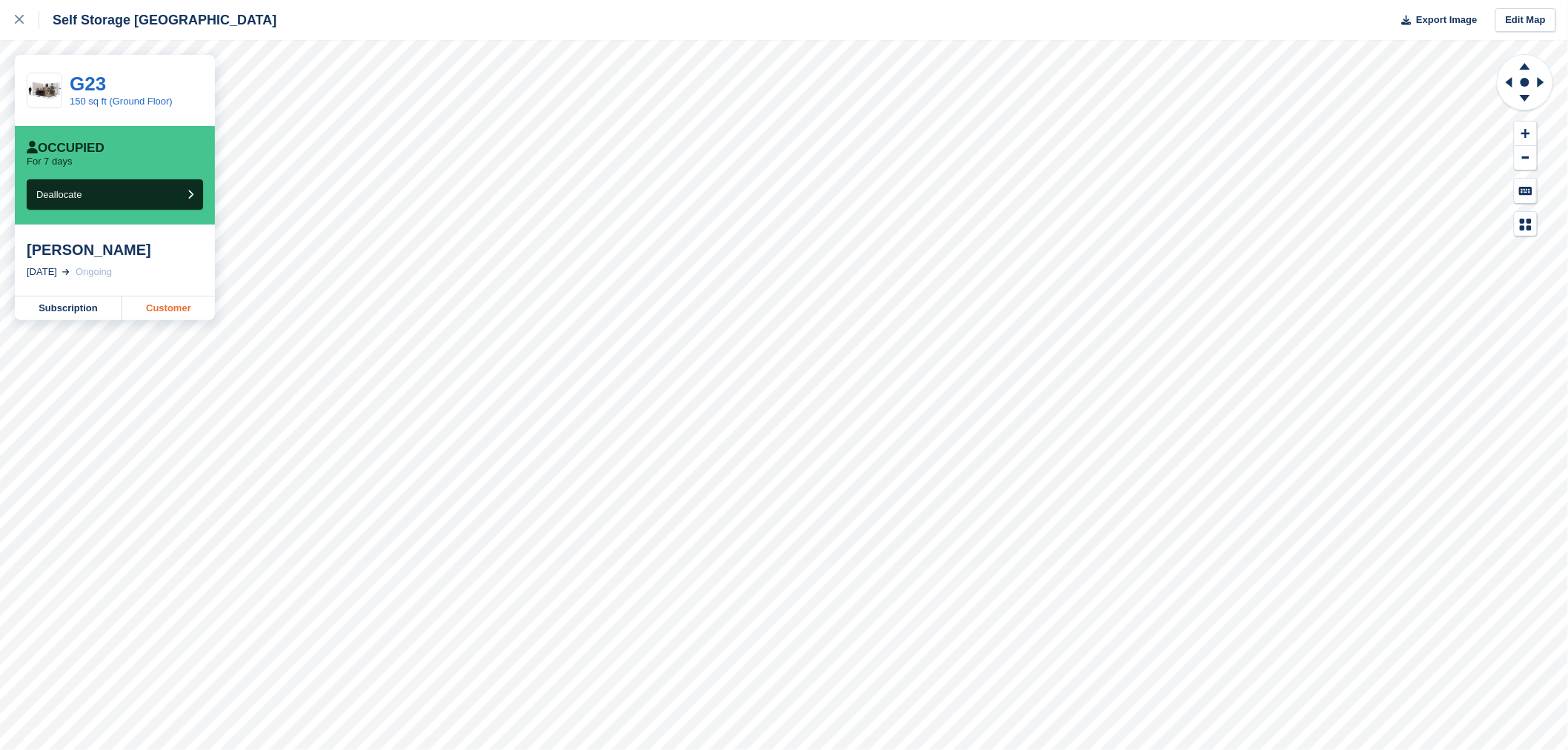
click at [184, 309] on link "Customer" at bounding box center [169, 308] width 92 height 24
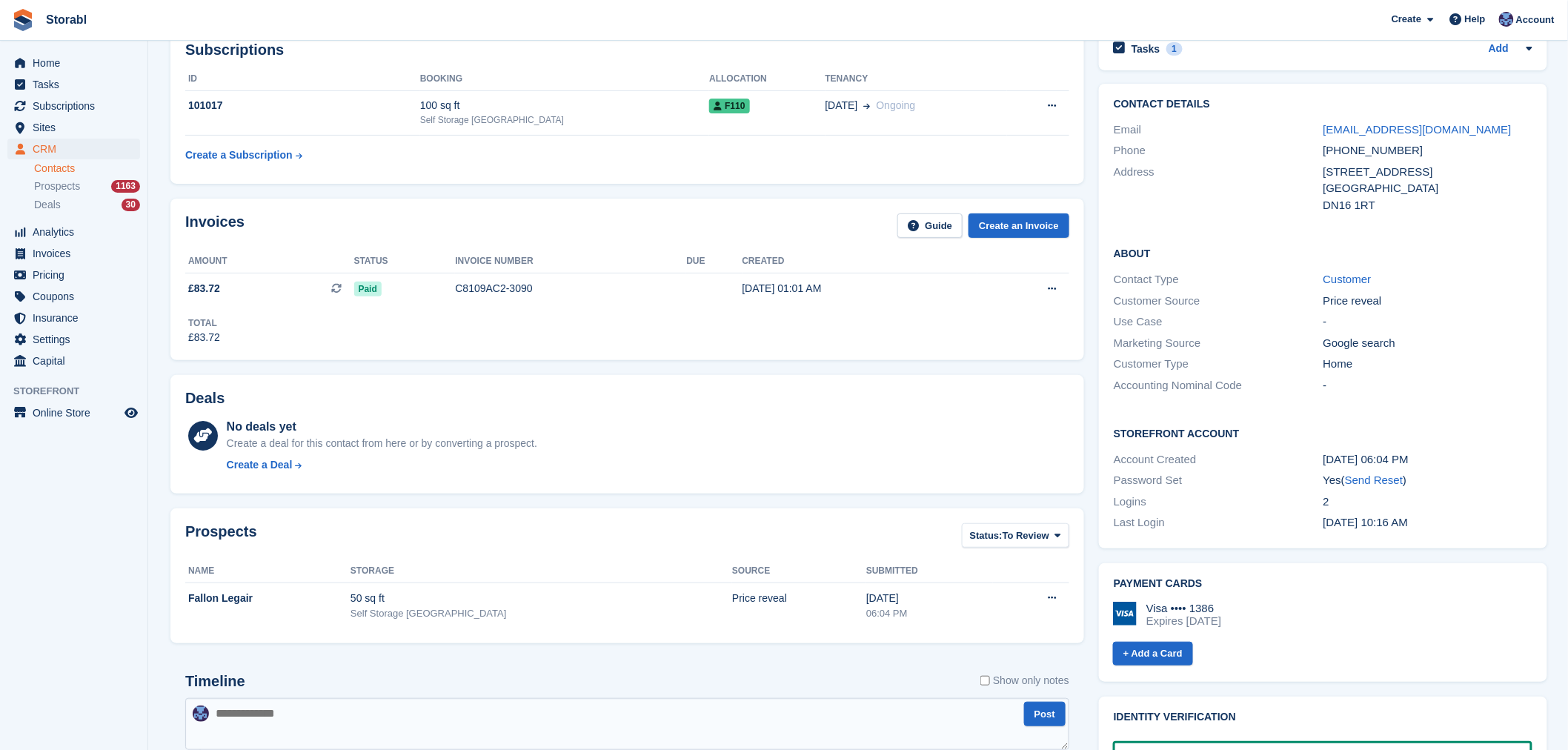
scroll to position [1, 0]
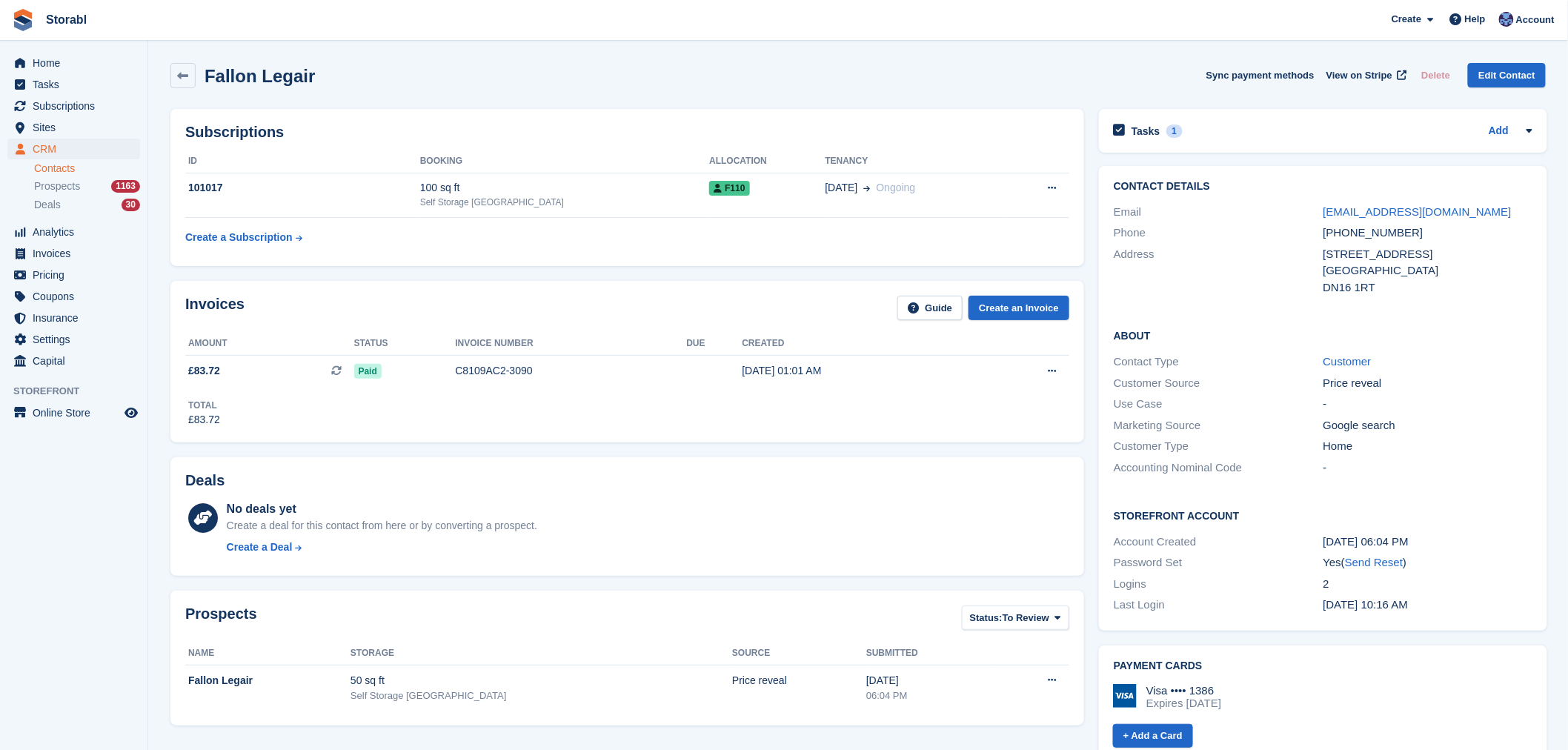
click at [1199, 153] on div "Tasks 1 Add 2mhp ends 01 Oct" at bounding box center [1323, 135] width 463 height 66
click at [1206, 139] on div "Tasks 1 Add" at bounding box center [1323, 131] width 419 height 20
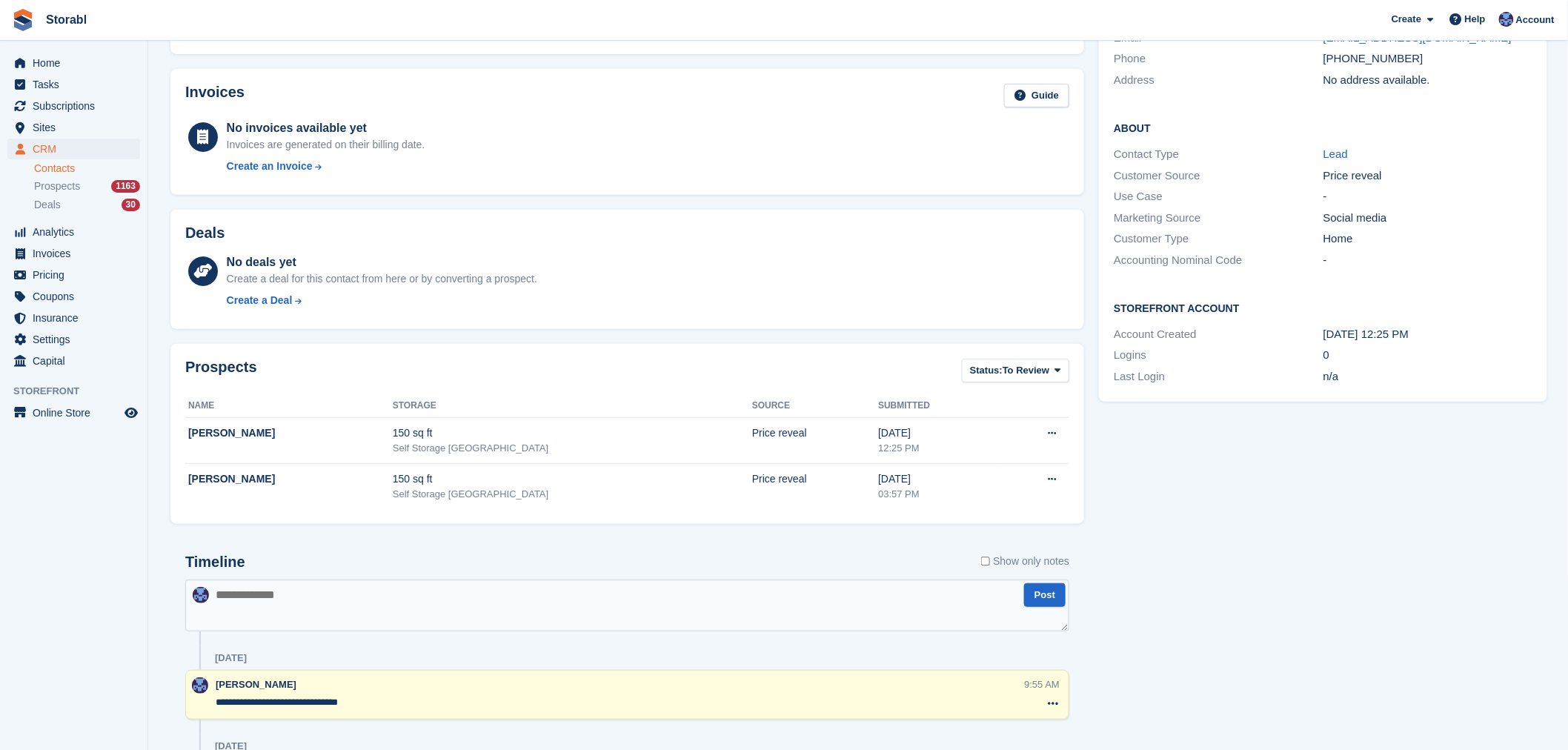
scroll to position [120, 0]
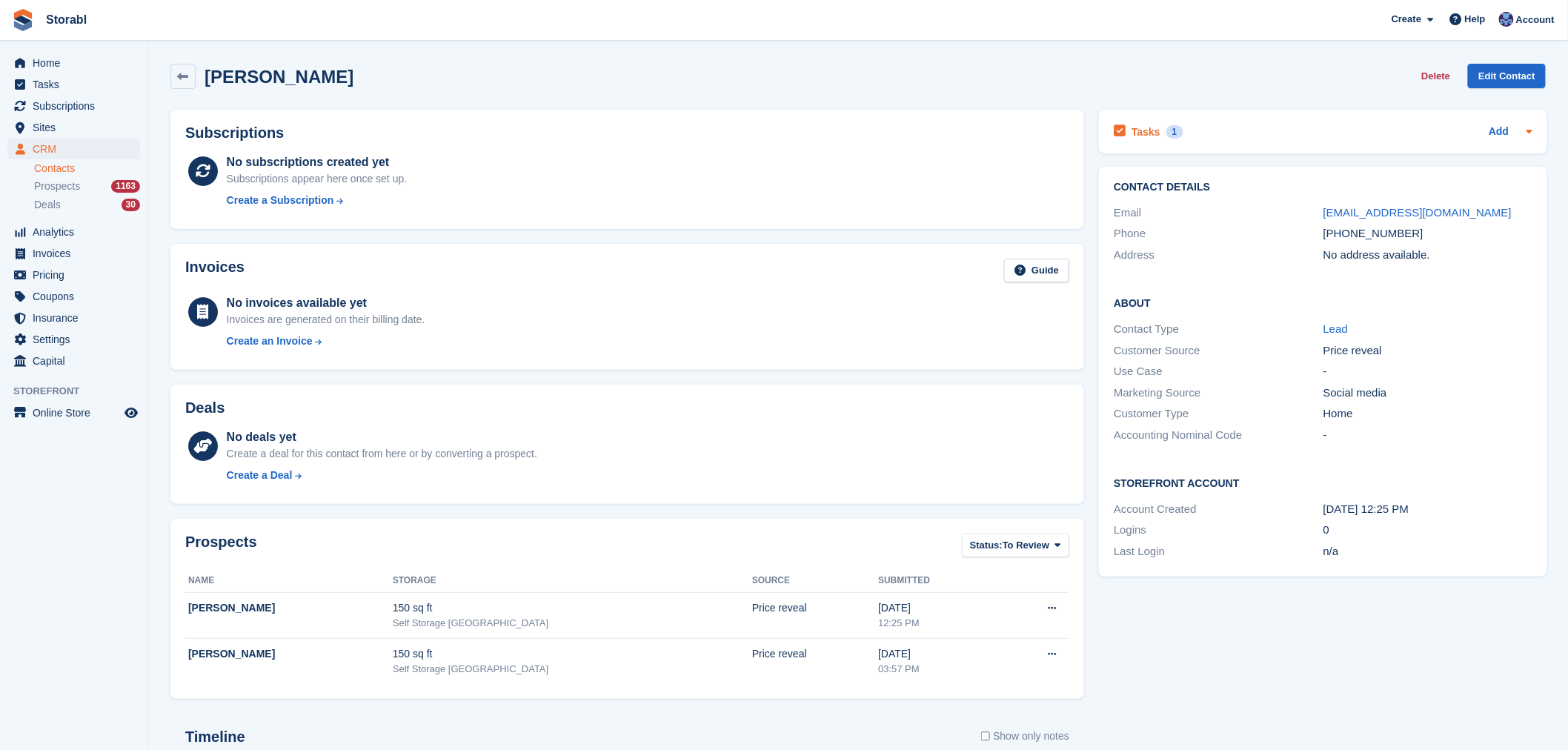
click at [1314, 123] on div "Tasks 1 Add" at bounding box center [1323, 131] width 419 height 20
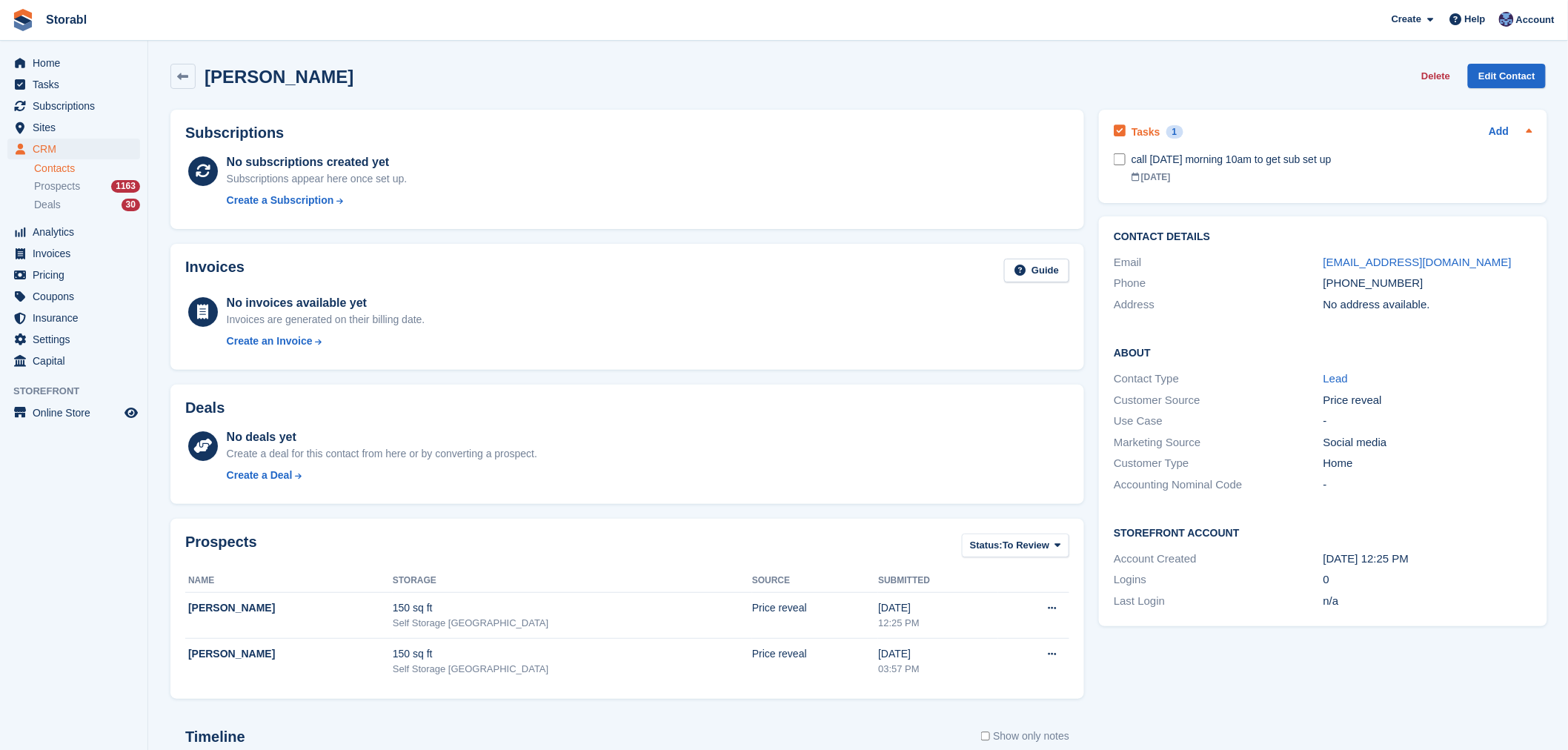
click at [1319, 124] on div "Tasks 1 Add" at bounding box center [1323, 131] width 419 height 20
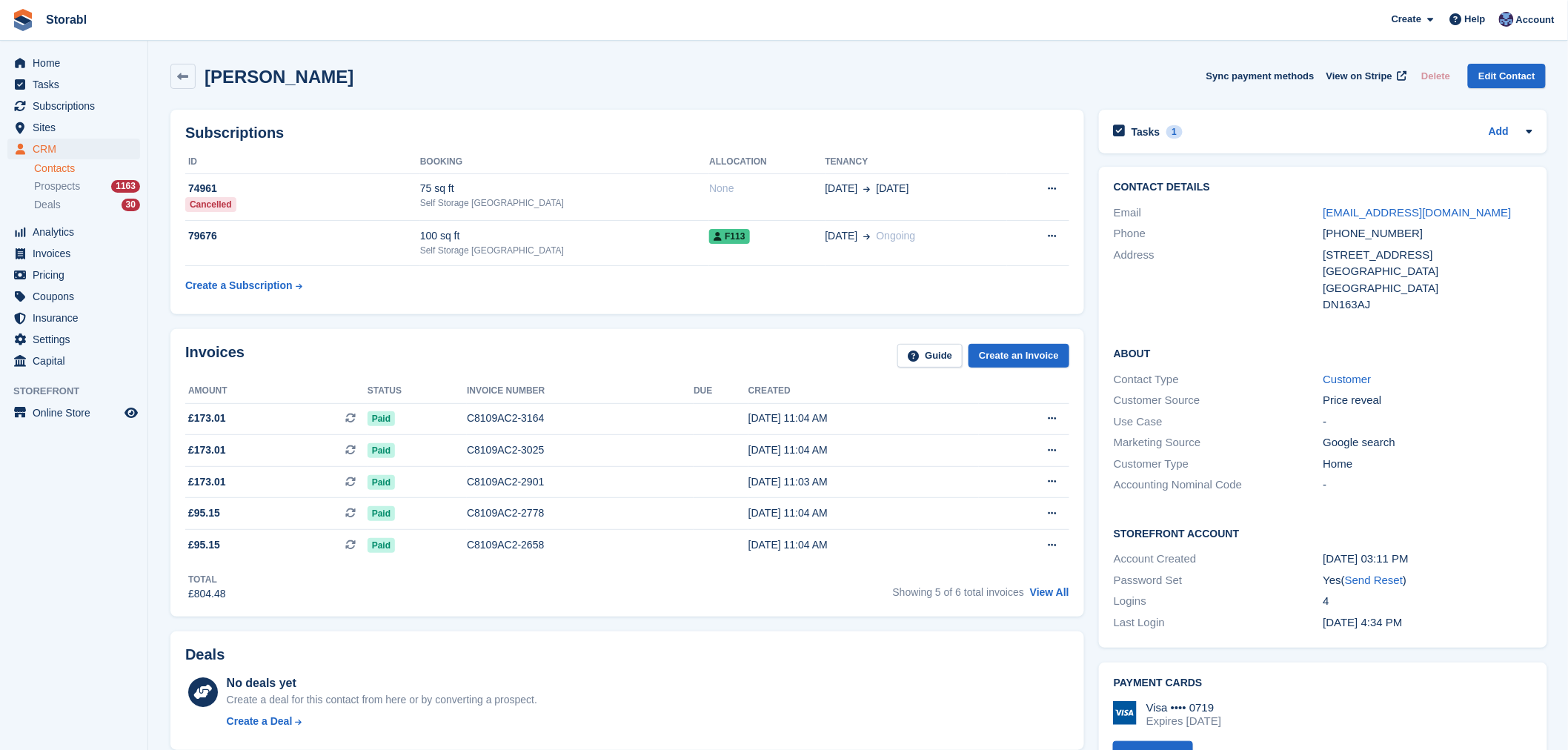
click at [567, 84] on div "Katharine Codling Sync payment methods View on Stripe Delete Edit Contact" at bounding box center [858, 76] width 1375 height 25
drag, startPoint x: 394, startPoint y: 85, endPoint x: 201, endPoint y: 85, distance: 193.0
click at [201, 85] on div "Katharine Codling Sync payment methods View on Stripe Delete Edit Contact" at bounding box center [858, 76] width 1375 height 25
click at [328, 85] on h2 "Katharine Codling" at bounding box center [279, 76] width 149 height 20
drag, startPoint x: 358, startPoint y: 80, endPoint x: 257, endPoint y: 80, distance: 101.0
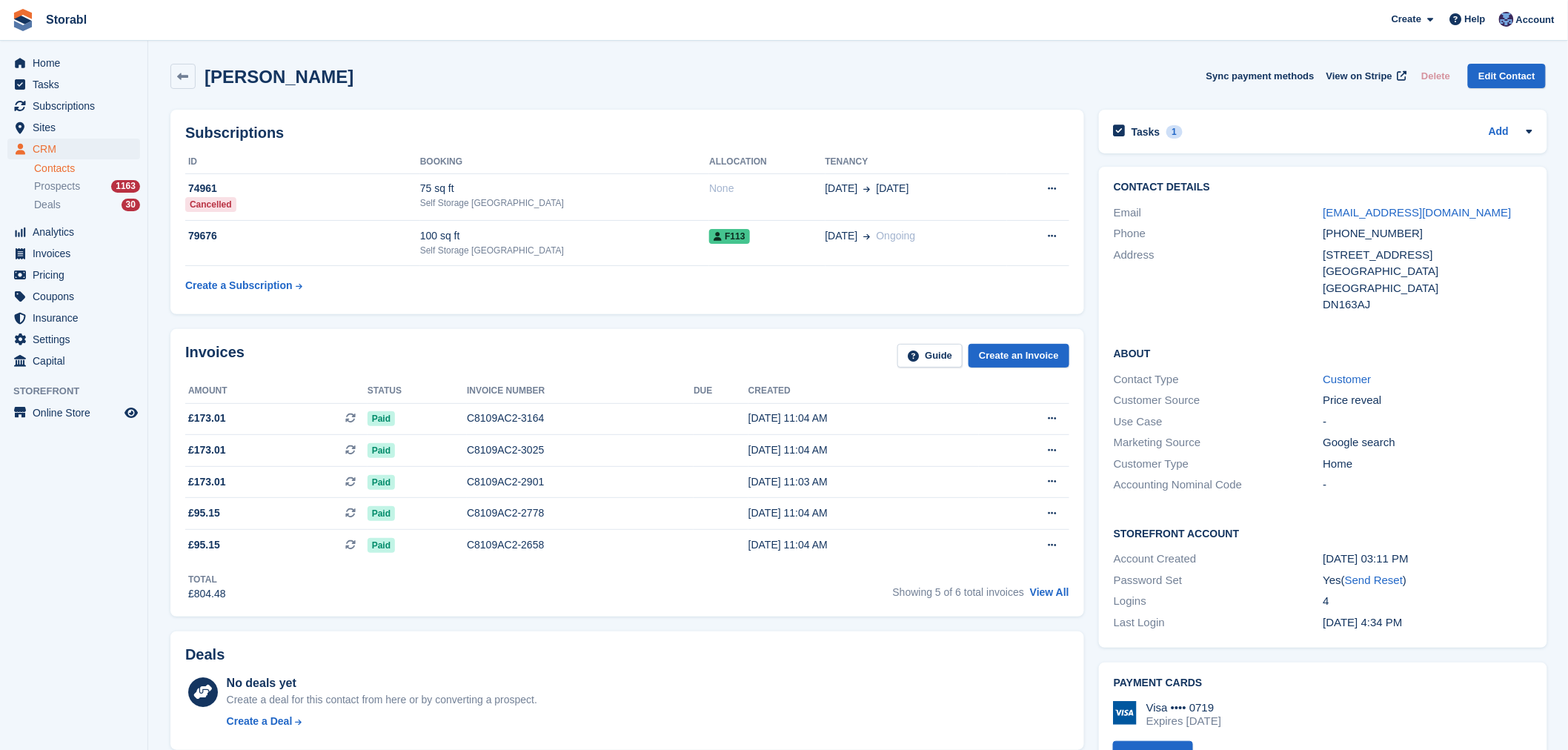
click at [164, 80] on div "Katharine Codling Sync payment methods View on Stripe Delete Edit Contact" at bounding box center [858, 80] width 1390 height 46
click at [392, 80] on div "Katharine Codling Sync payment methods View on Stripe Delete Edit Contact" at bounding box center [858, 76] width 1375 height 25
click at [509, 80] on div "Katharine Codling Sync payment methods View on Stripe Delete Edit Contact" at bounding box center [858, 76] width 1375 height 25
click at [691, 81] on div "Katharine Codling Sync payment methods View on Stripe Delete Edit Contact" at bounding box center [858, 76] width 1375 height 25
click at [755, 92] on div "Katharine Codling Sync payment methods View on Stripe Delete Edit Contact" at bounding box center [858, 80] width 1390 height 46
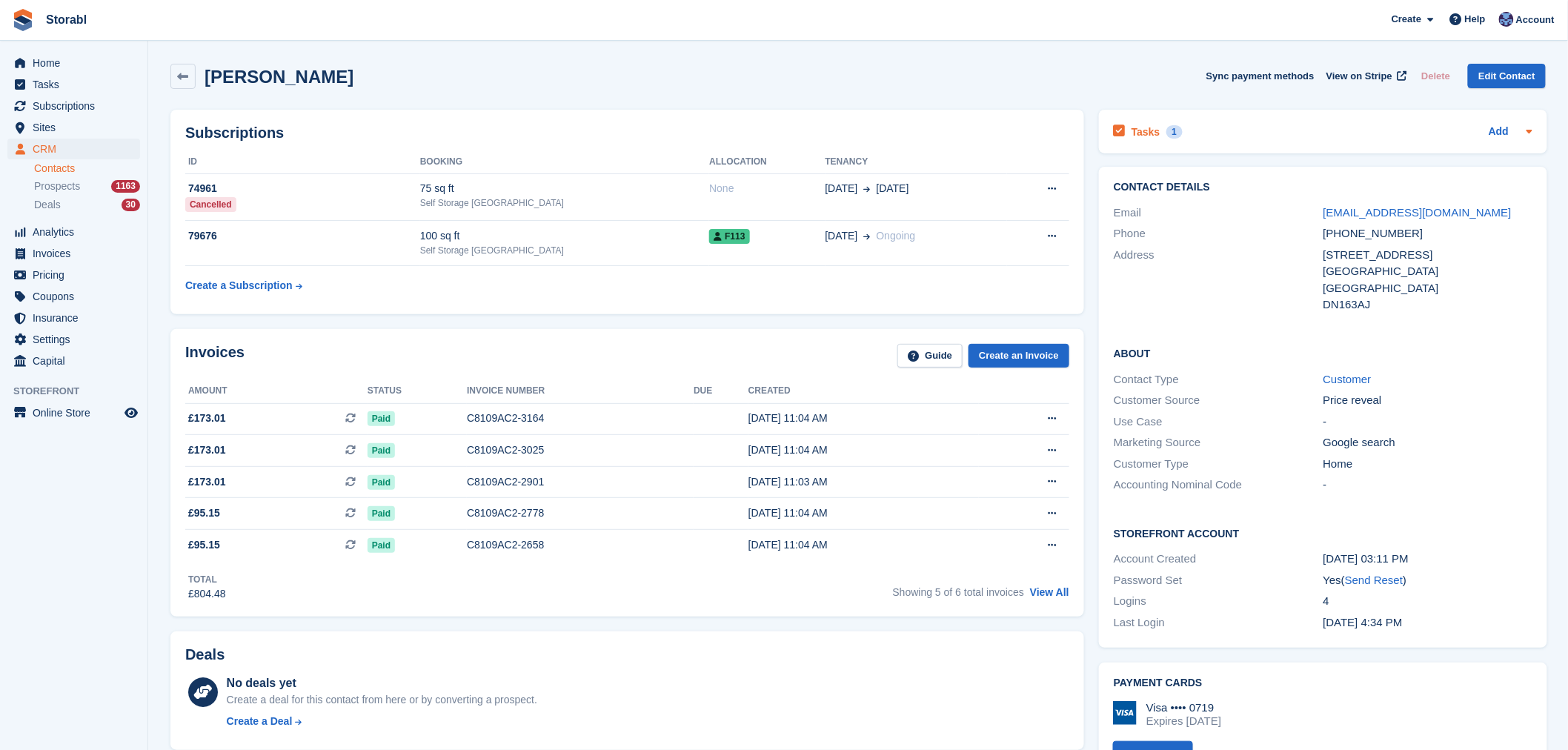
click at [1240, 123] on div "Tasks 1 Add" at bounding box center [1323, 131] width 419 height 20
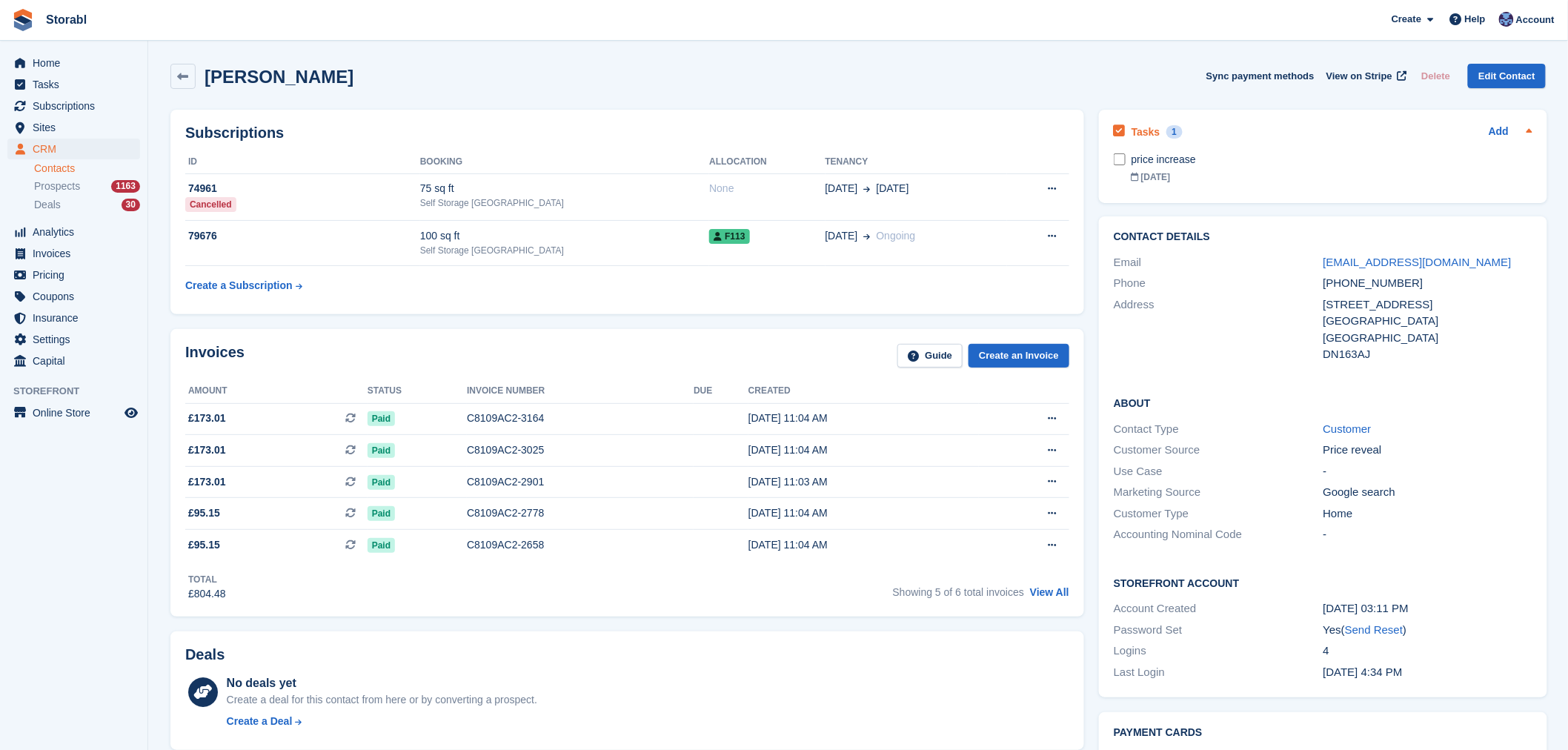
click at [1228, 127] on div "Tasks 1 Add" at bounding box center [1323, 131] width 419 height 20
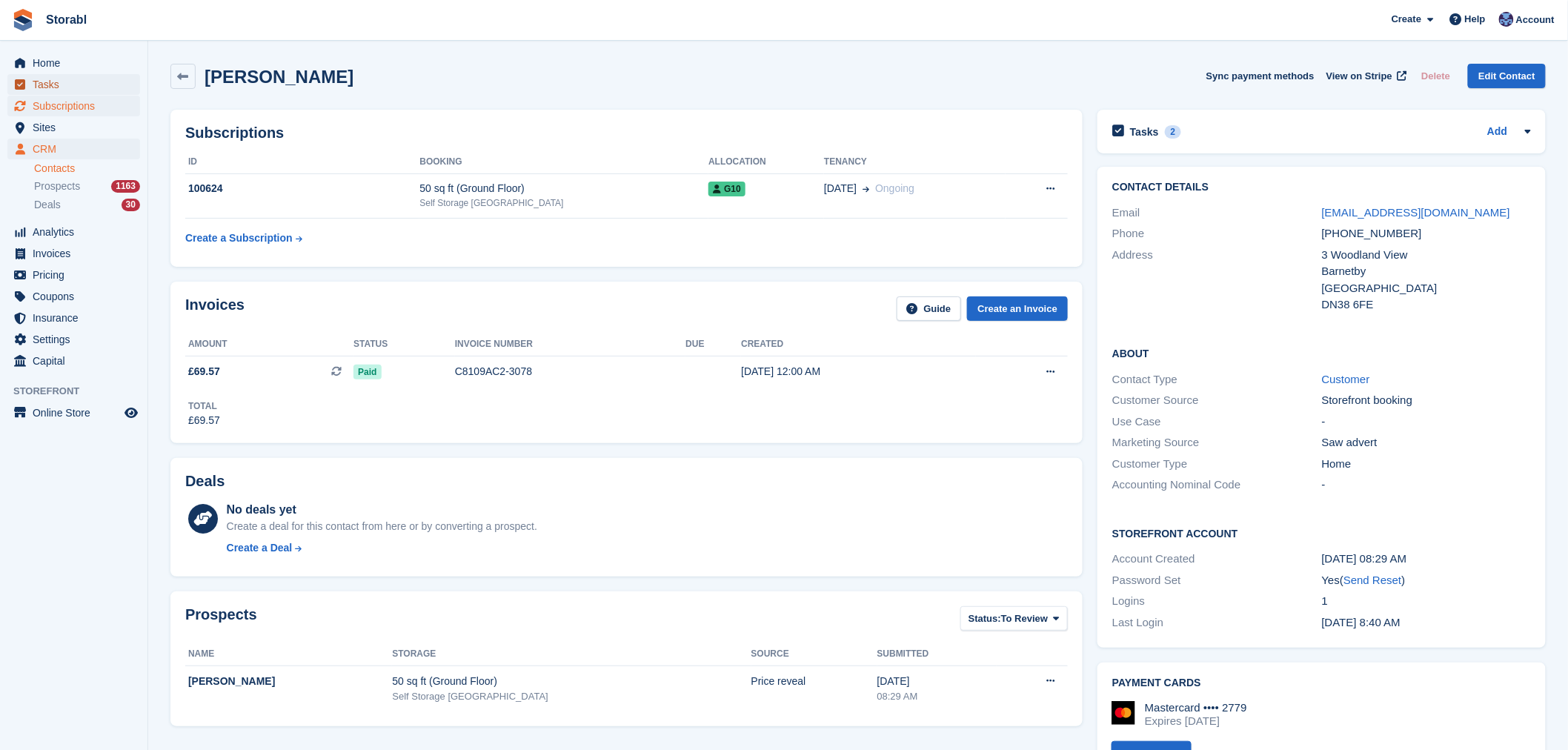
drag, startPoint x: 63, startPoint y: 83, endPoint x: 101, endPoint y: 98, distance: 40.9
click at [63, 83] on span "Tasks" at bounding box center [77, 84] width 89 height 21
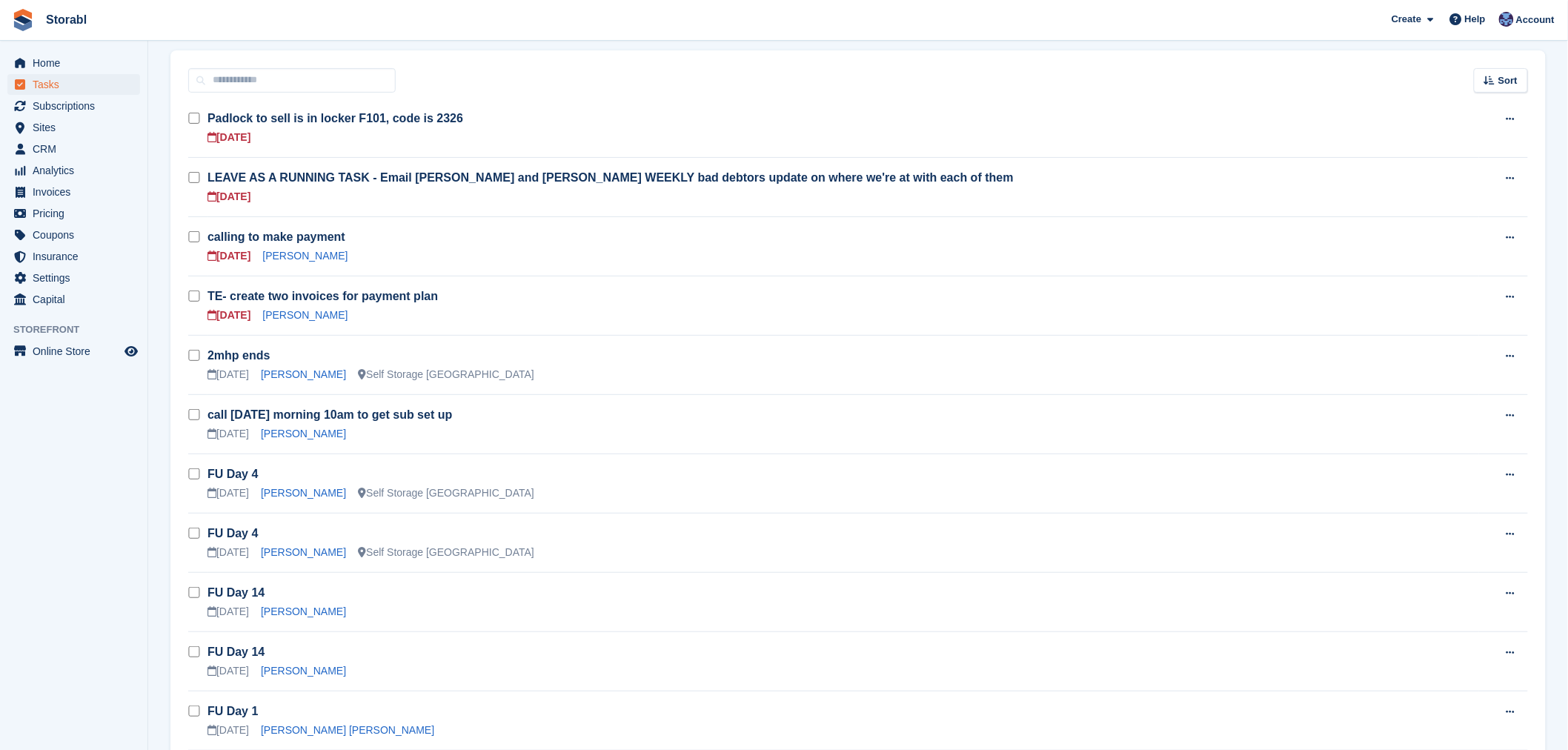
scroll to position [165, 0]
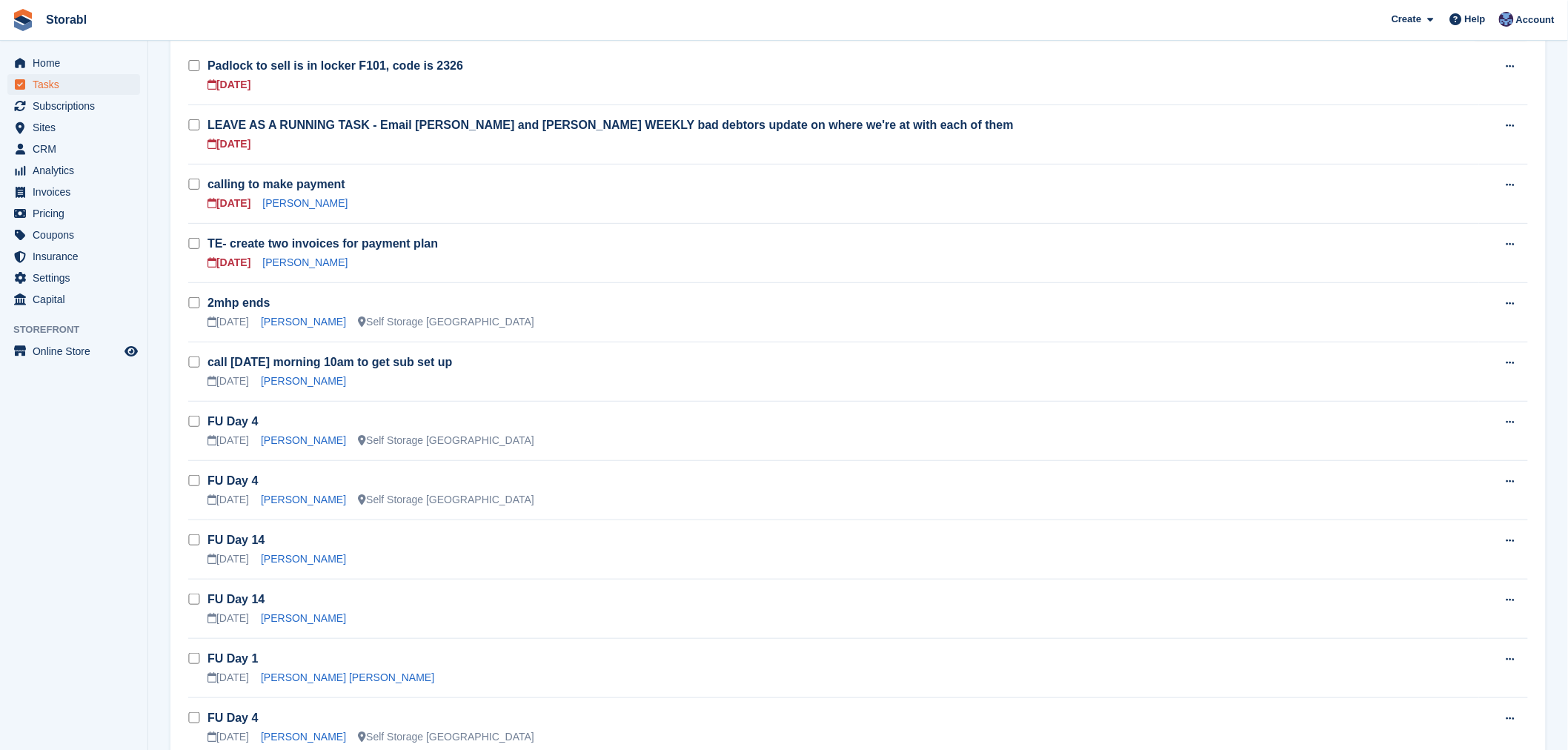
click at [323, 389] on div "Raymond wadge" at bounding box center [303, 381] width 85 height 16
click at [322, 386] on link "Raymond wadge" at bounding box center [303, 381] width 85 height 12
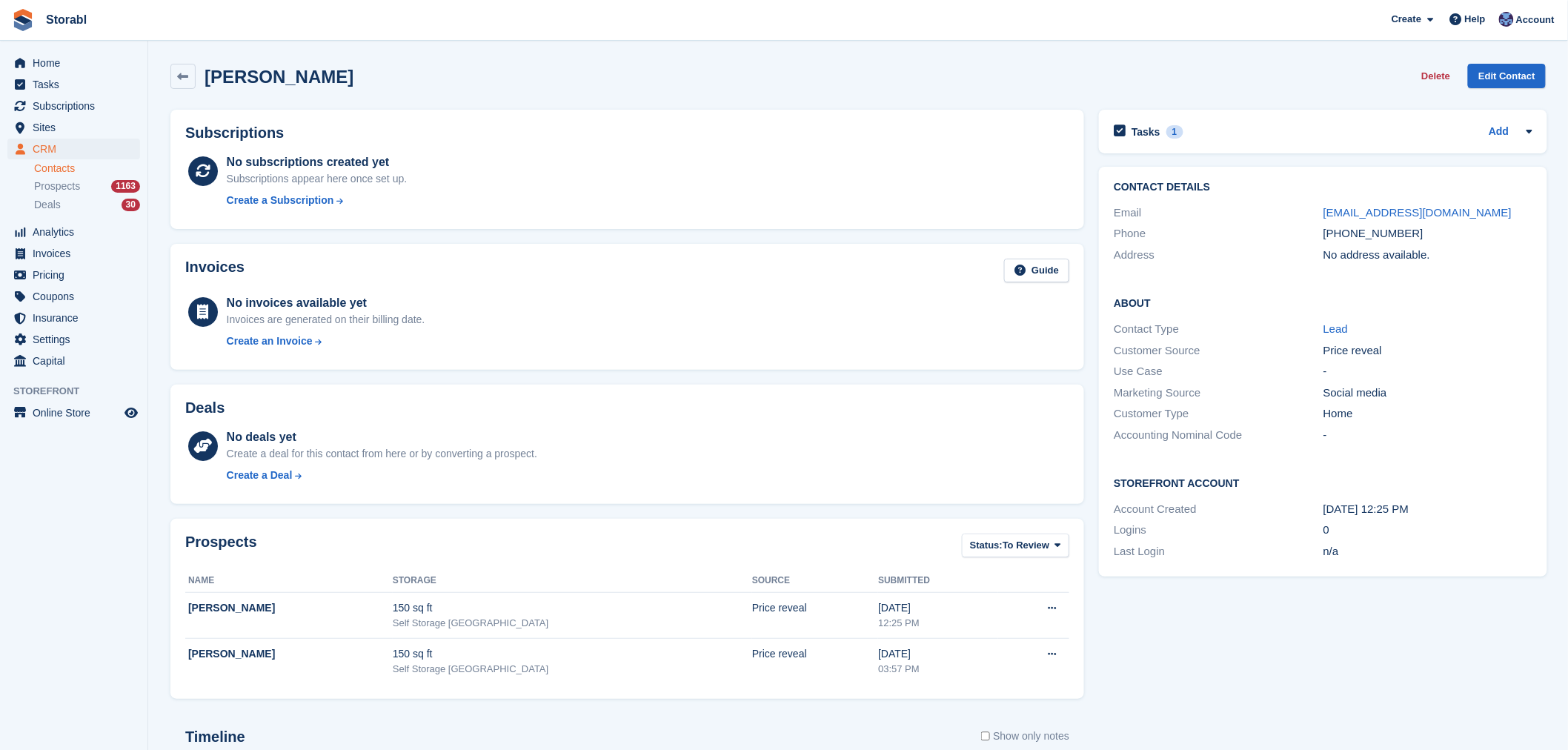
scroll to position [576, 0]
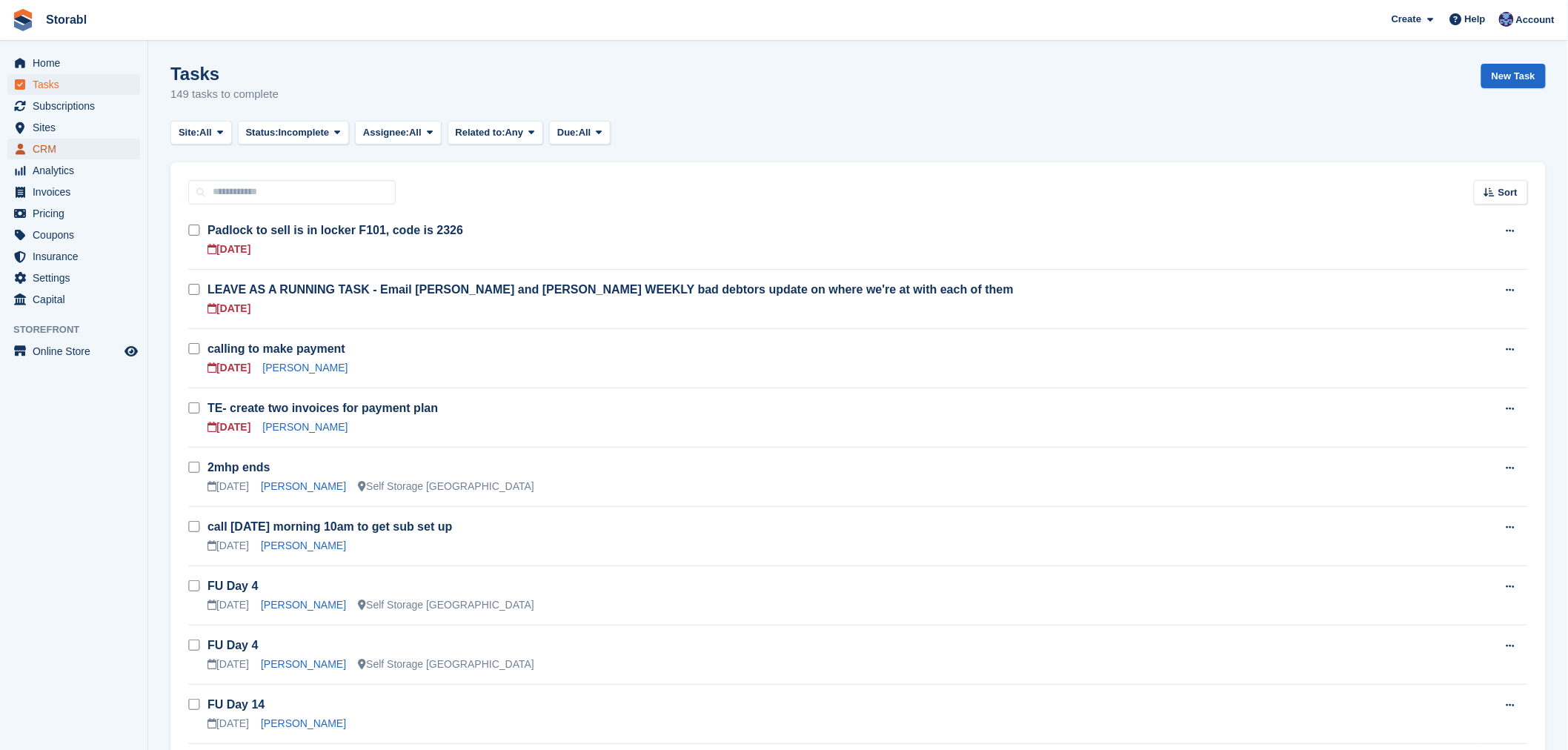
click at [63, 150] on span "CRM" at bounding box center [77, 149] width 89 height 21
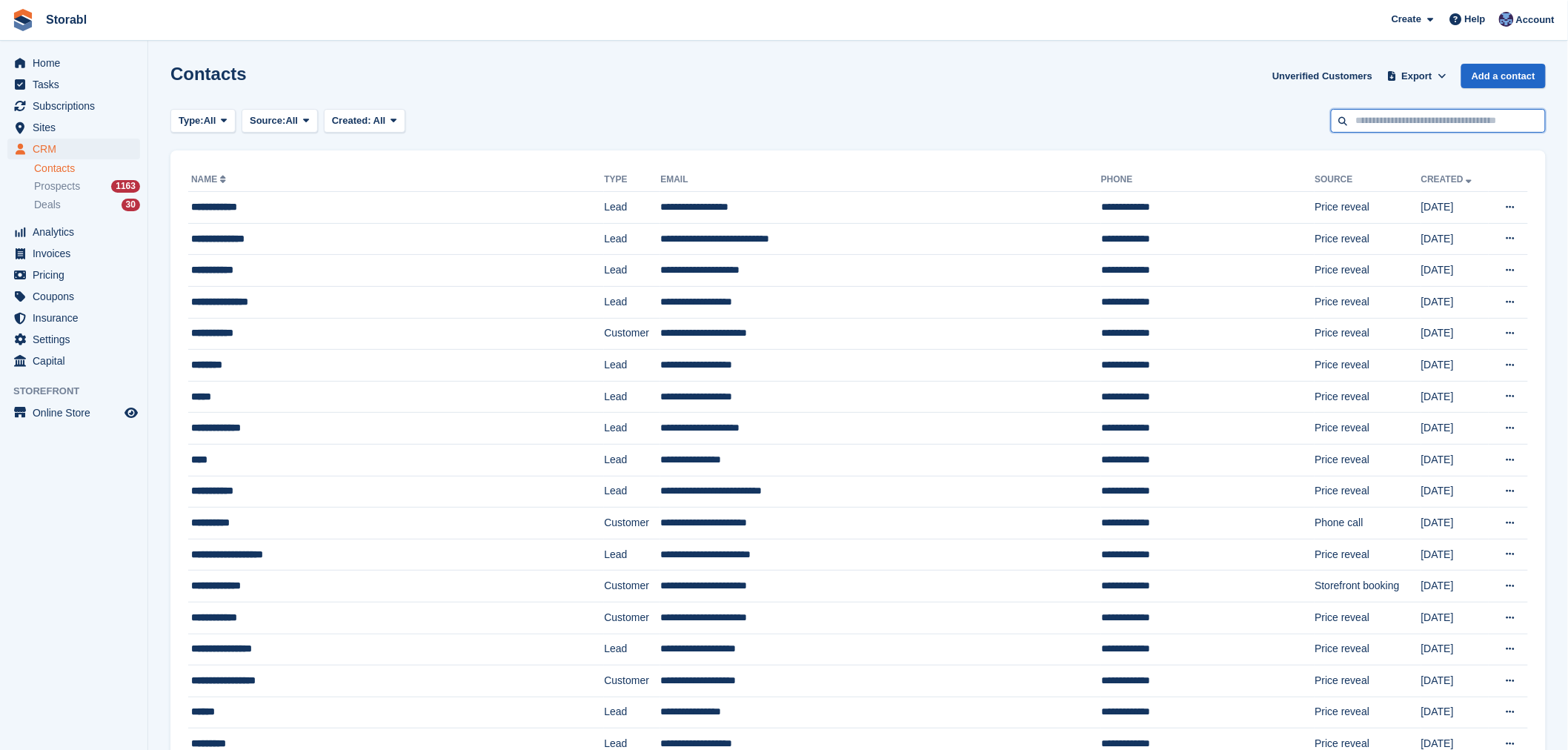
click at [1378, 121] on input "text" at bounding box center [1438, 121] width 215 height 25
paste input "**********"
drag, startPoint x: 1359, startPoint y: 119, endPoint x: 1337, endPoint y: 117, distance: 22.1
click at [1337, 117] on input "**********" at bounding box center [1438, 121] width 215 height 25
type input "**********"
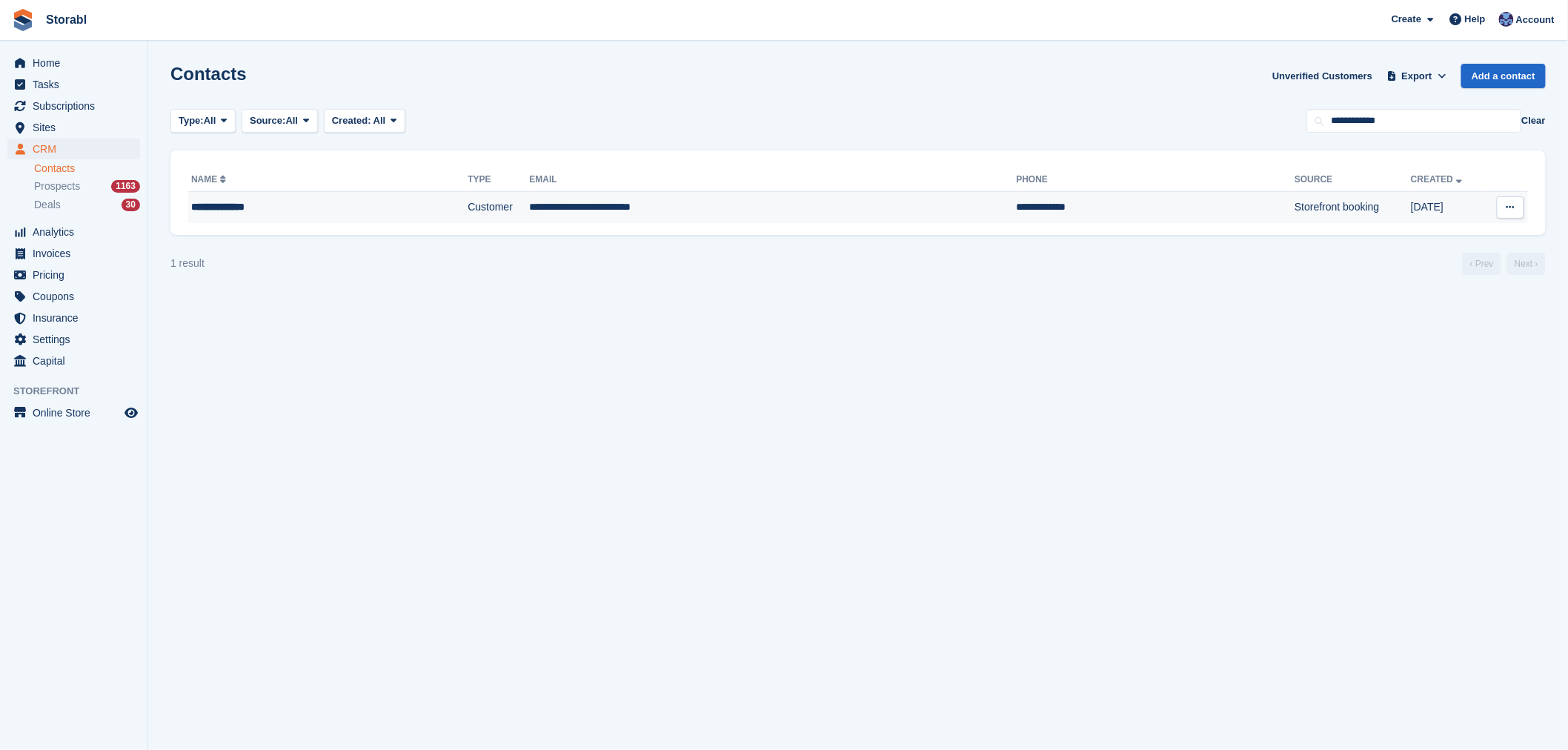
click at [825, 221] on td "**********" at bounding box center [774, 207] width 487 height 31
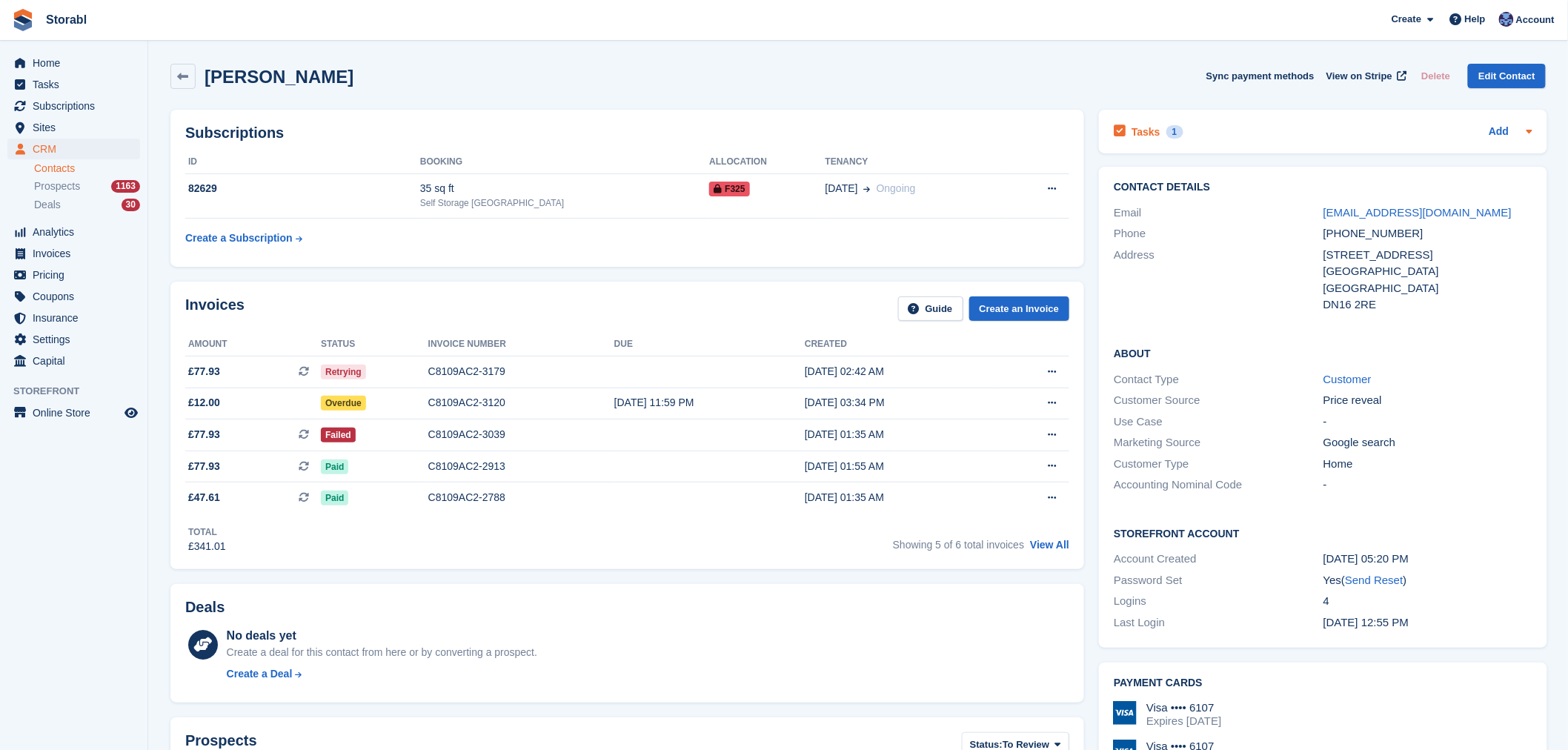
click at [1276, 138] on div "Tasks 1 Add" at bounding box center [1323, 131] width 419 height 20
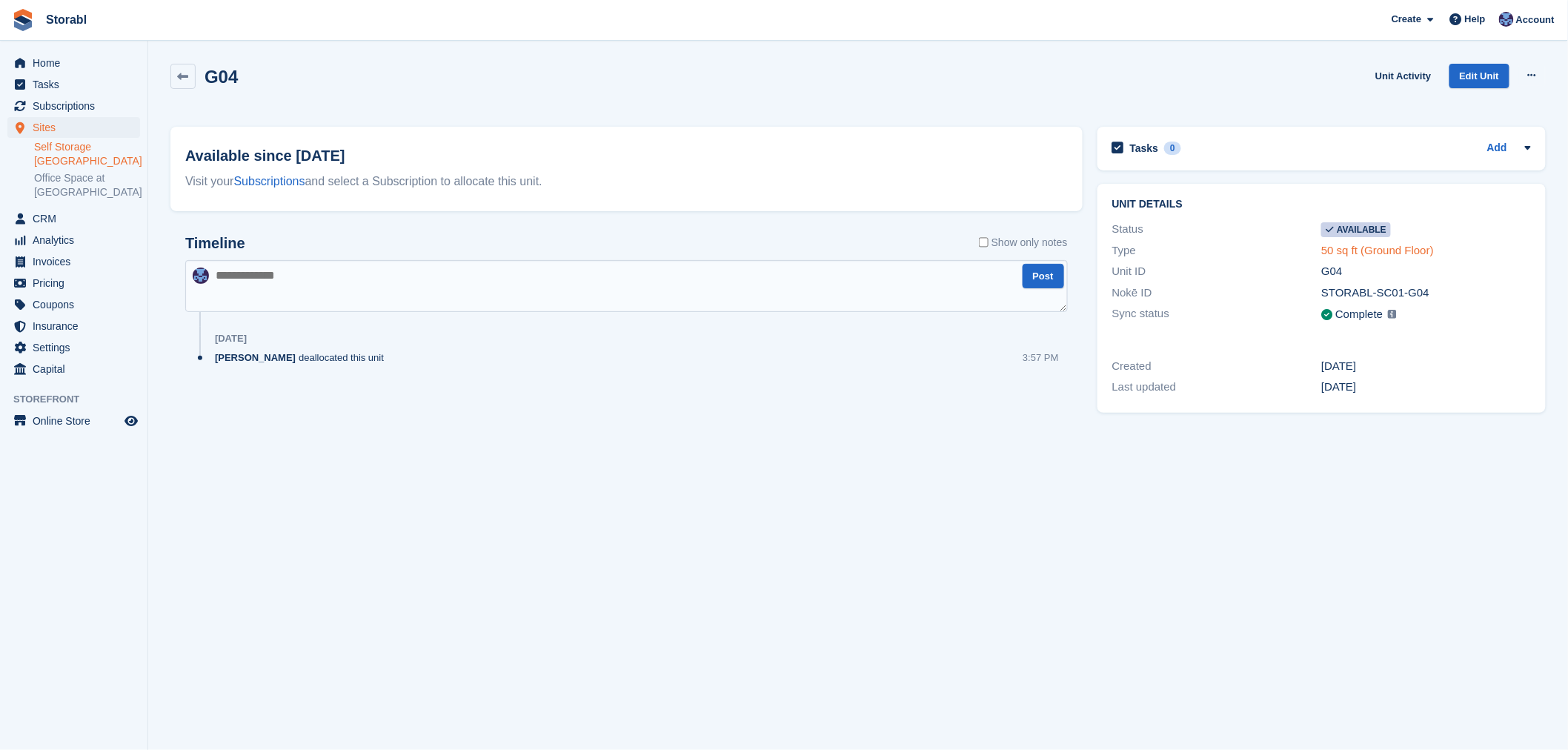
click at [1411, 249] on link "50 sq ft (Ground Floor)" at bounding box center [1377, 250] width 112 height 13
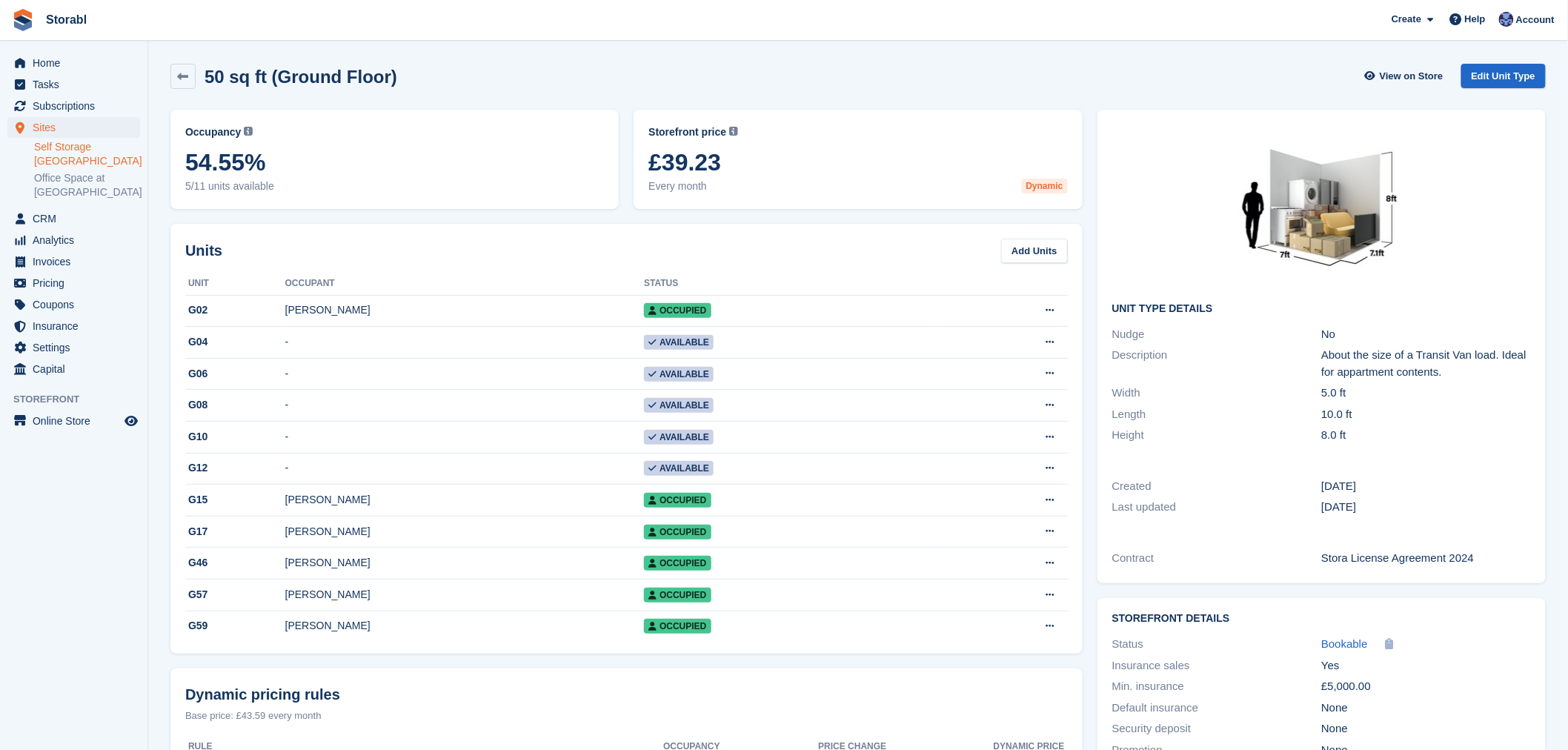
click at [166, 64] on div "50 sq ft (Ground Floor) View on Store Edit Unit Type" at bounding box center [858, 80] width 1390 height 46
click at [187, 71] on icon at bounding box center [183, 76] width 11 height 11
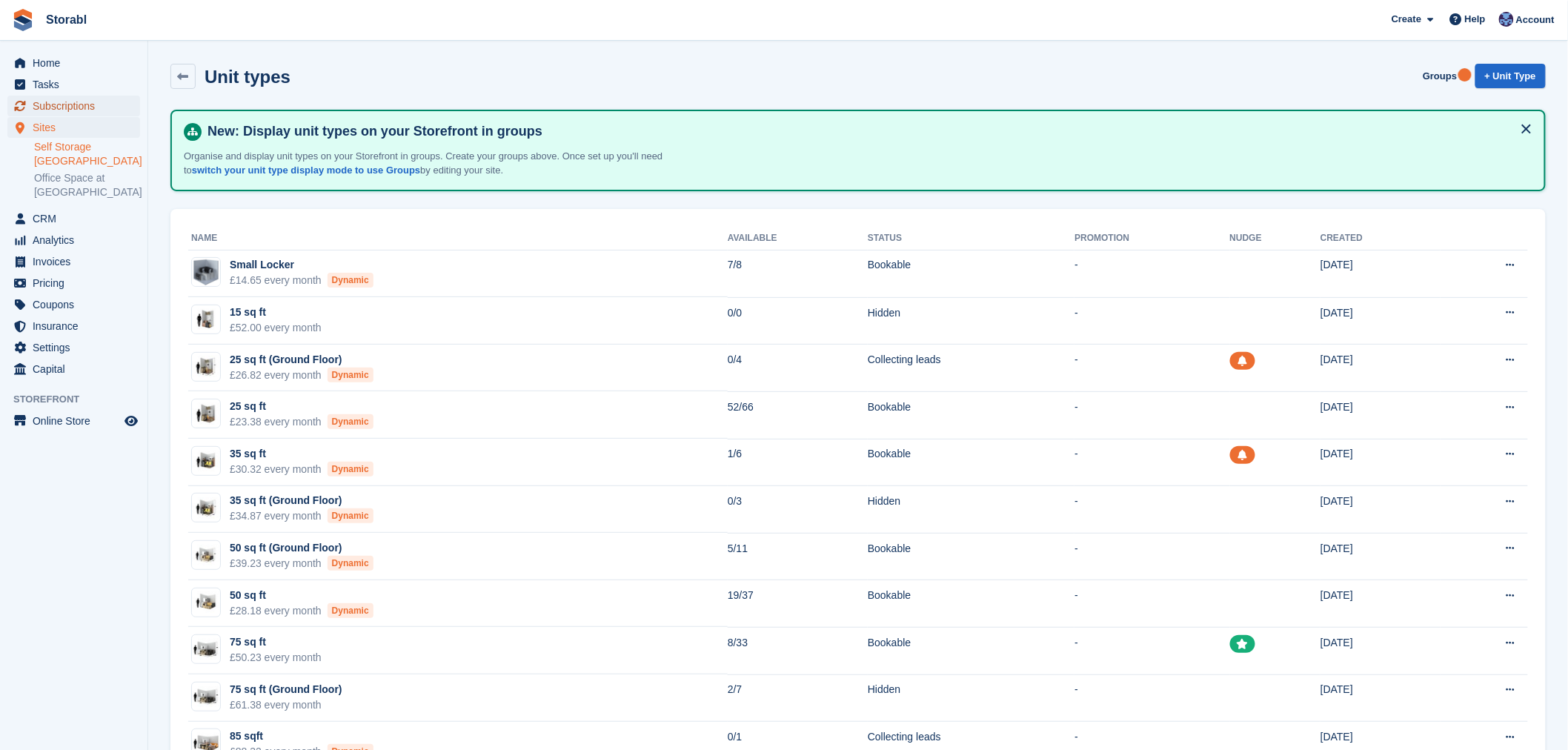
click at [56, 115] on span "Subscriptions" at bounding box center [77, 106] width 89 height 21
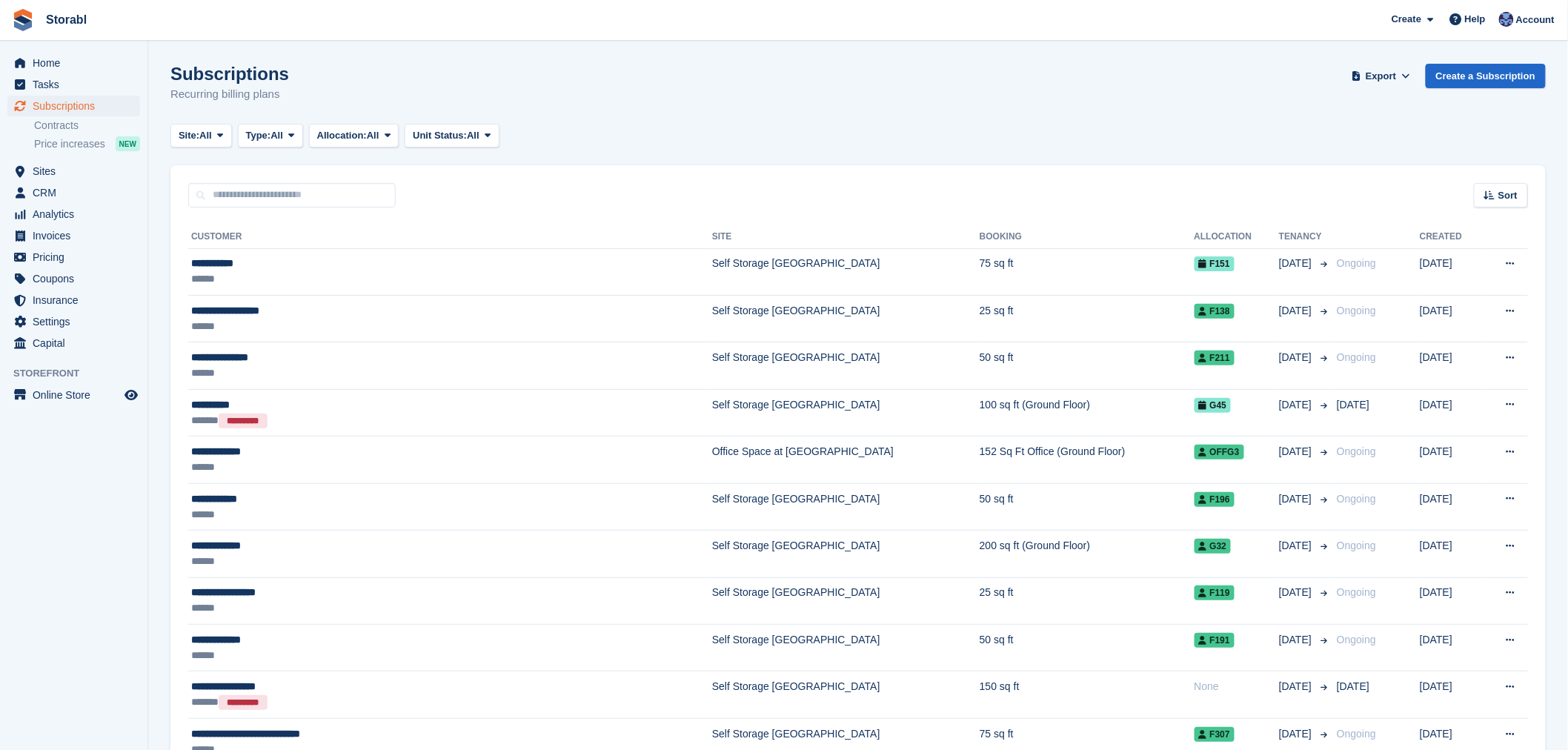
click at [380, 137] on span "All" at bounding box center [373, 135] width 13 height 15
click at [390, 212] on link "Unallocated" at bounding box center [380, 224] width 129 height 27
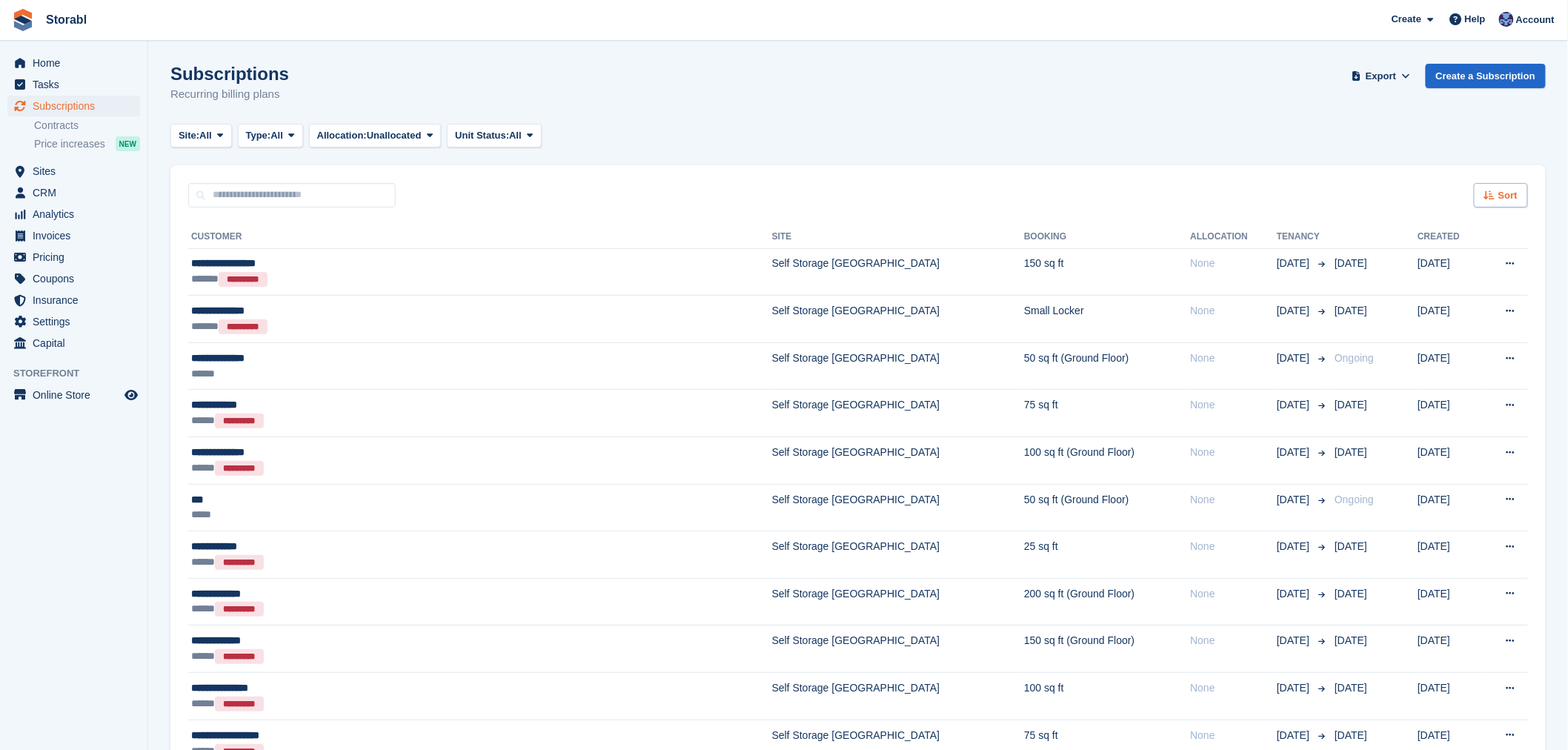
click at [1500, 190] on span "Sort" at bounding box center [1508, 195] width 19 height 15
click at [1439, 250] on span "Customer name" at bounding box center [1446, 251] width 74 height 12
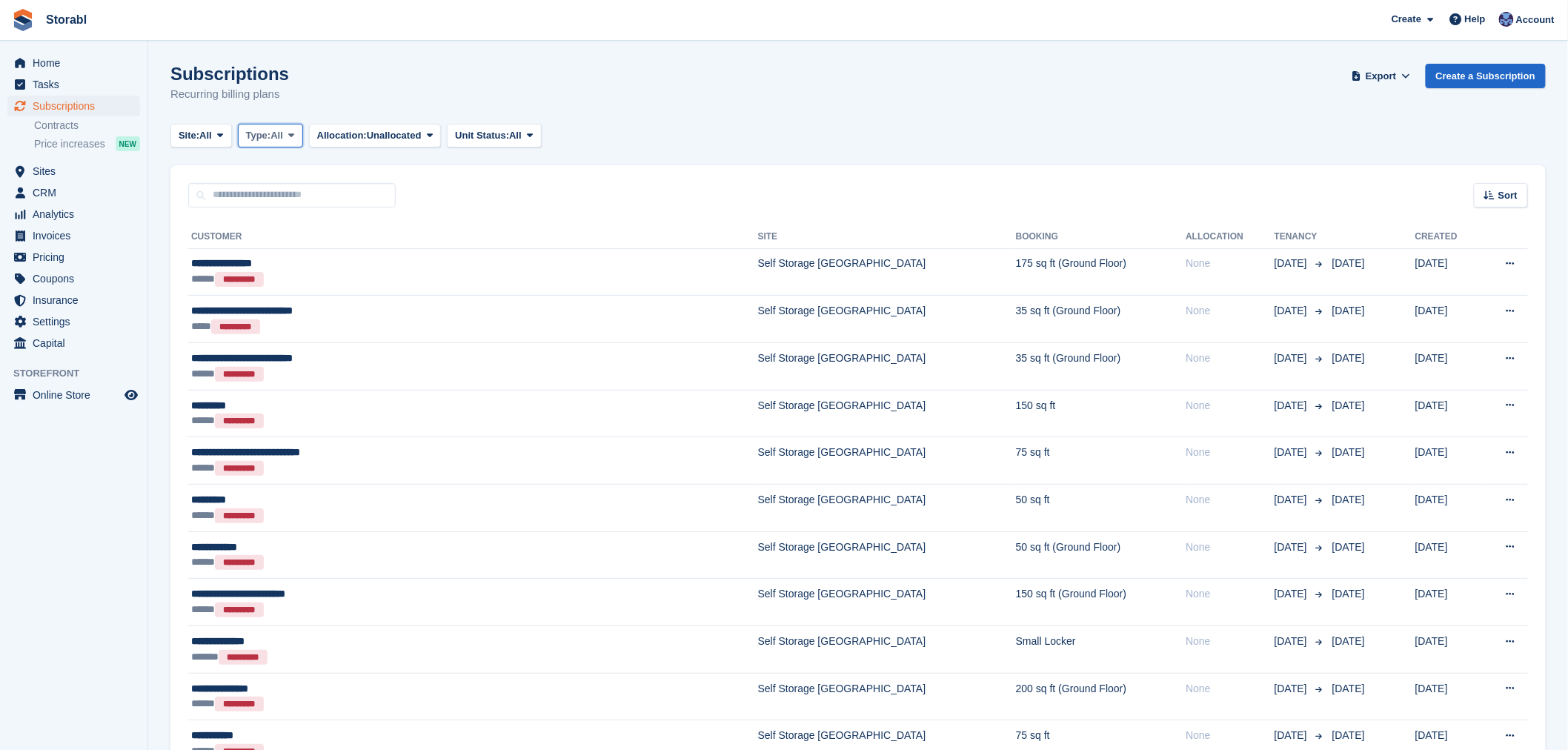
click at [263, 143] on button "Type: All" at bounding box center [271, 135] width 65 height 25
click at [291, 242] on link "Active" at bounding box center [309, 251] width 129 height 27
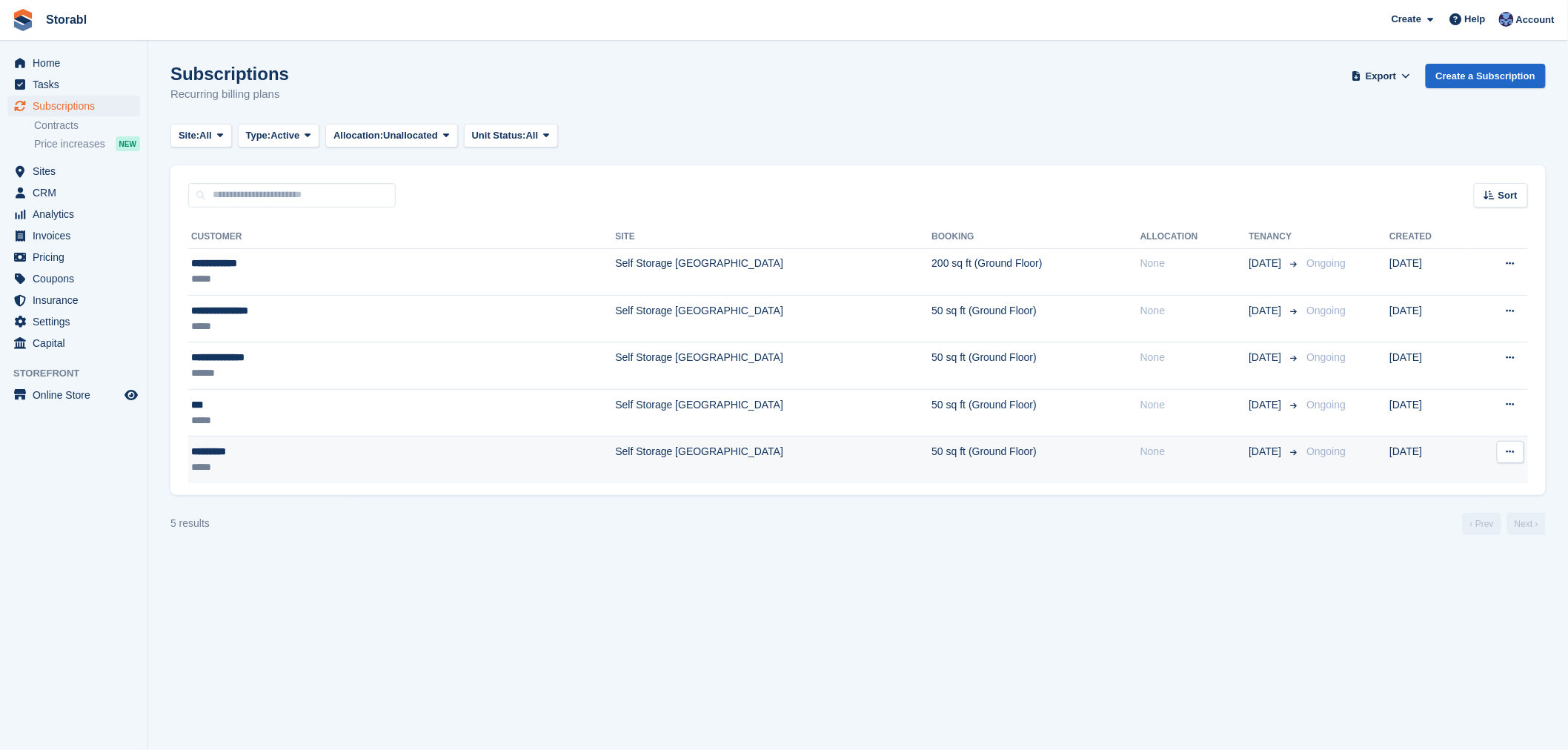
click at [1141, 463] on td "None" at bounding box center [1195, 459] width 109 height 47
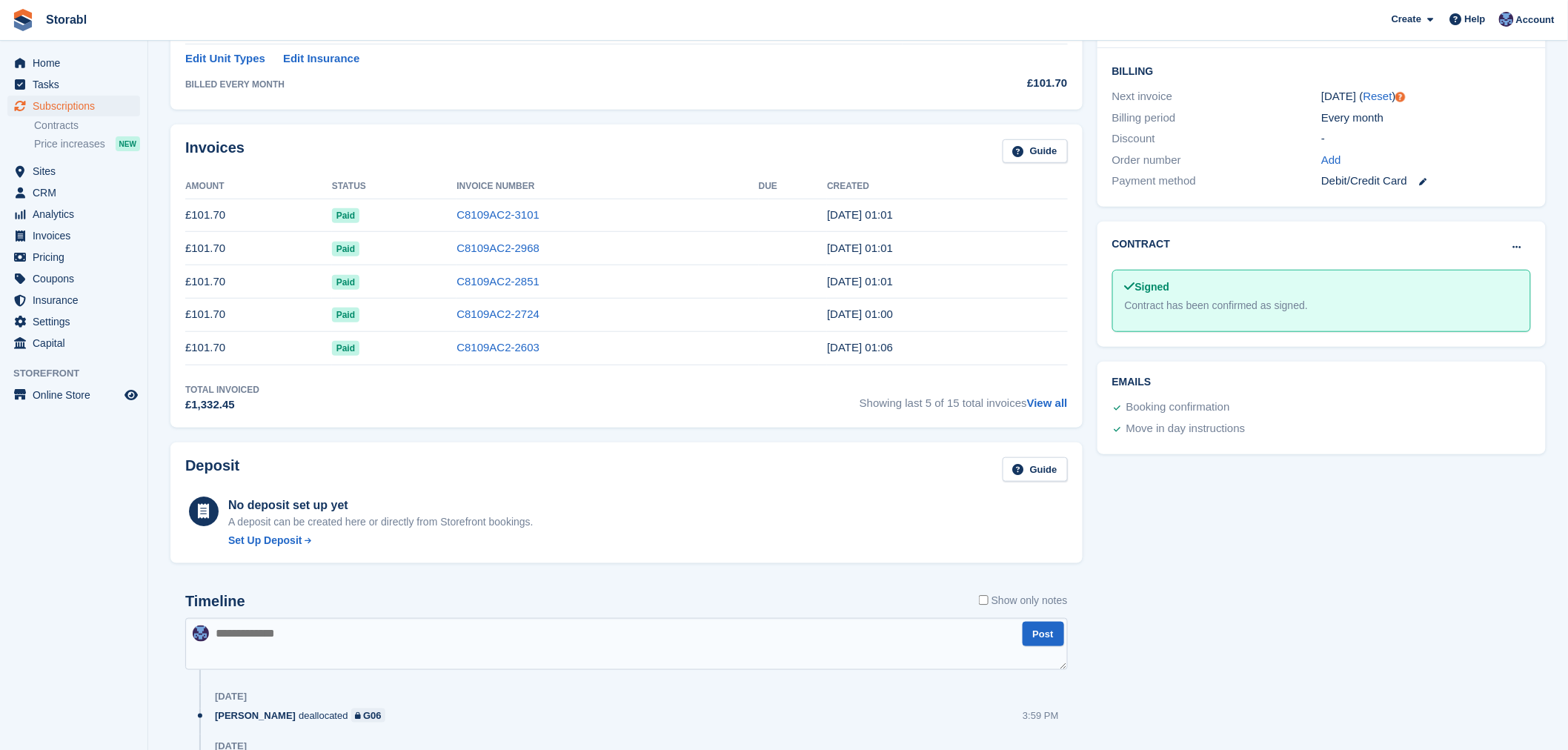
scroll to position [41, 0]
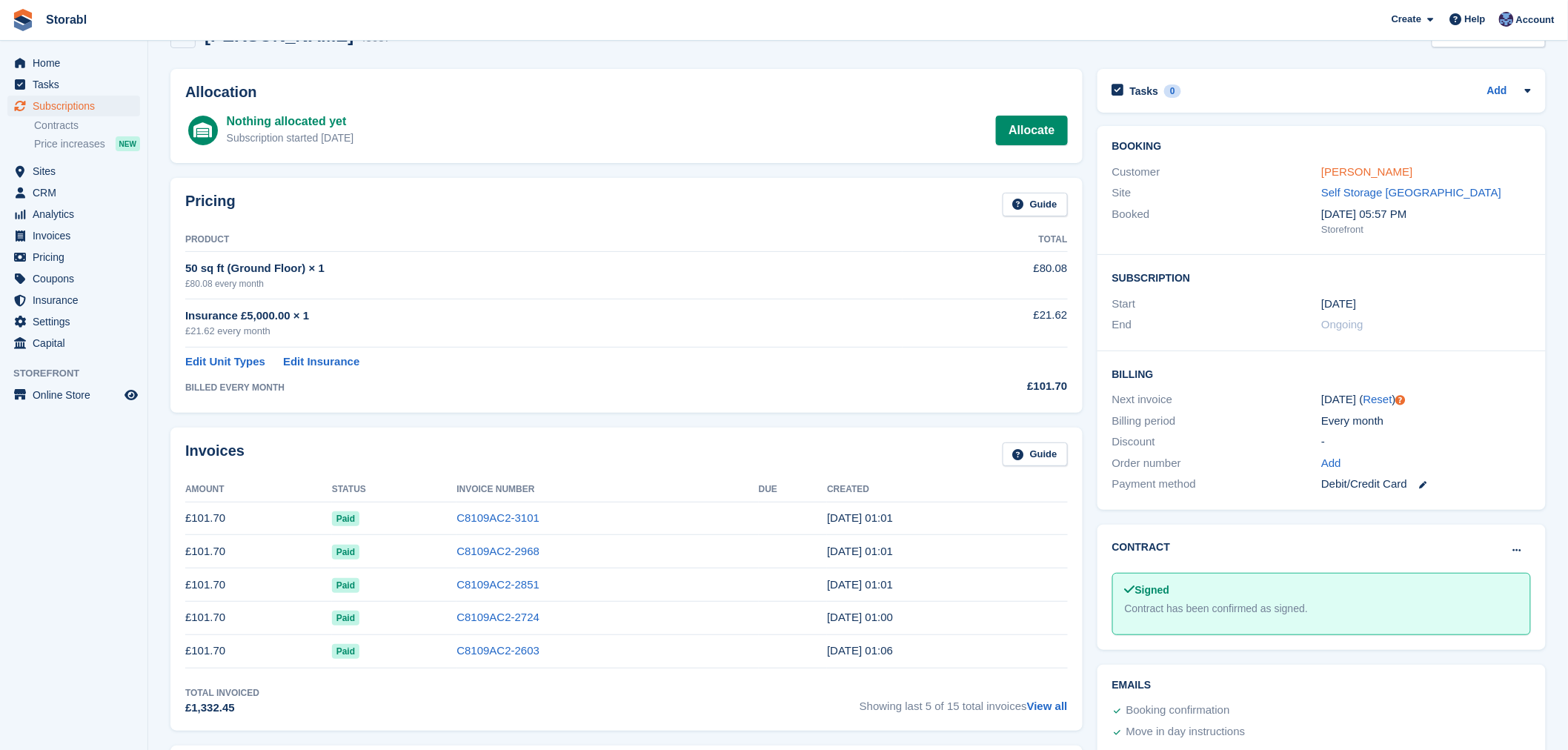
click at [1342, 176] on link "Mary Hall" at bounding box center [1367, 172] width 92 height 13
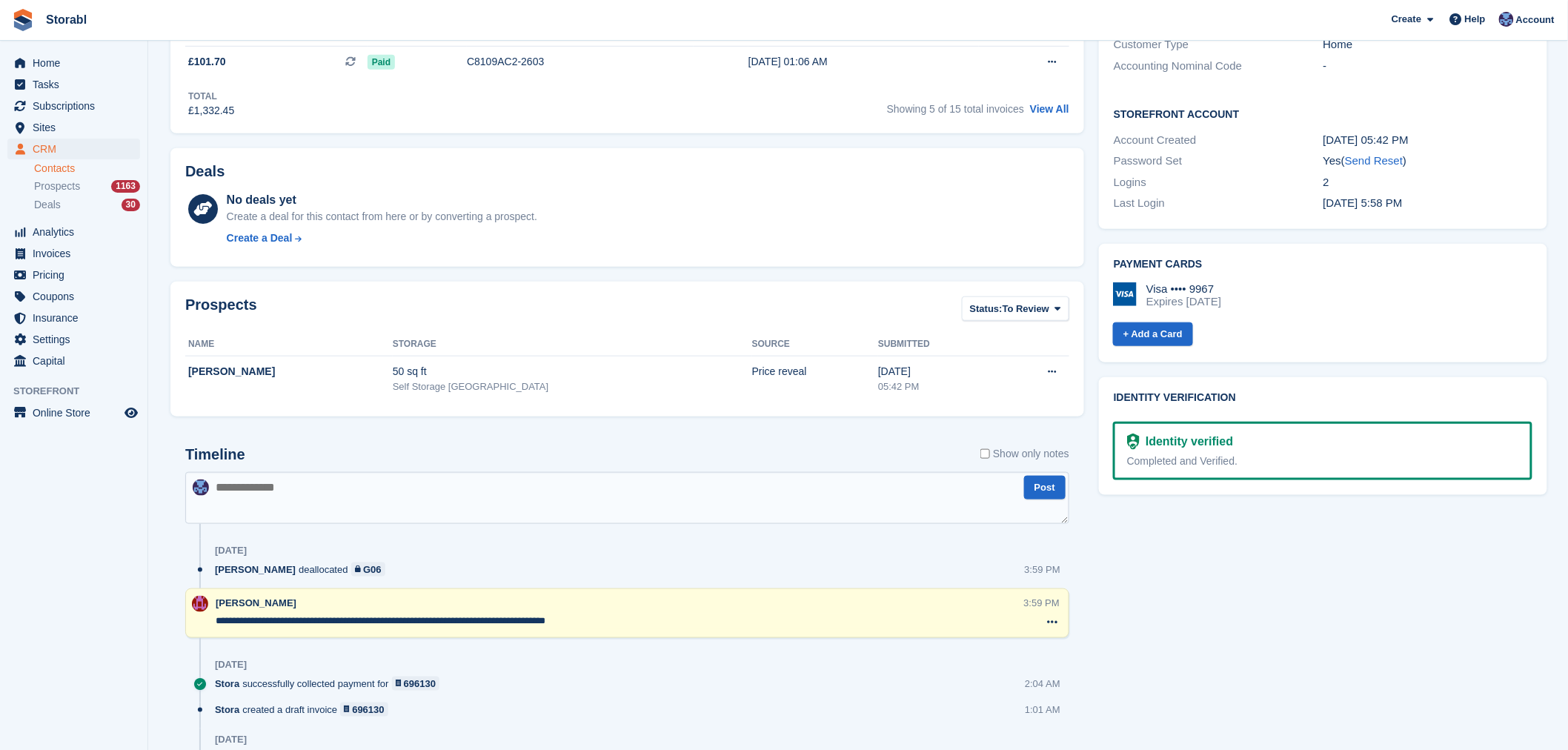
scroll to position [658, 0]
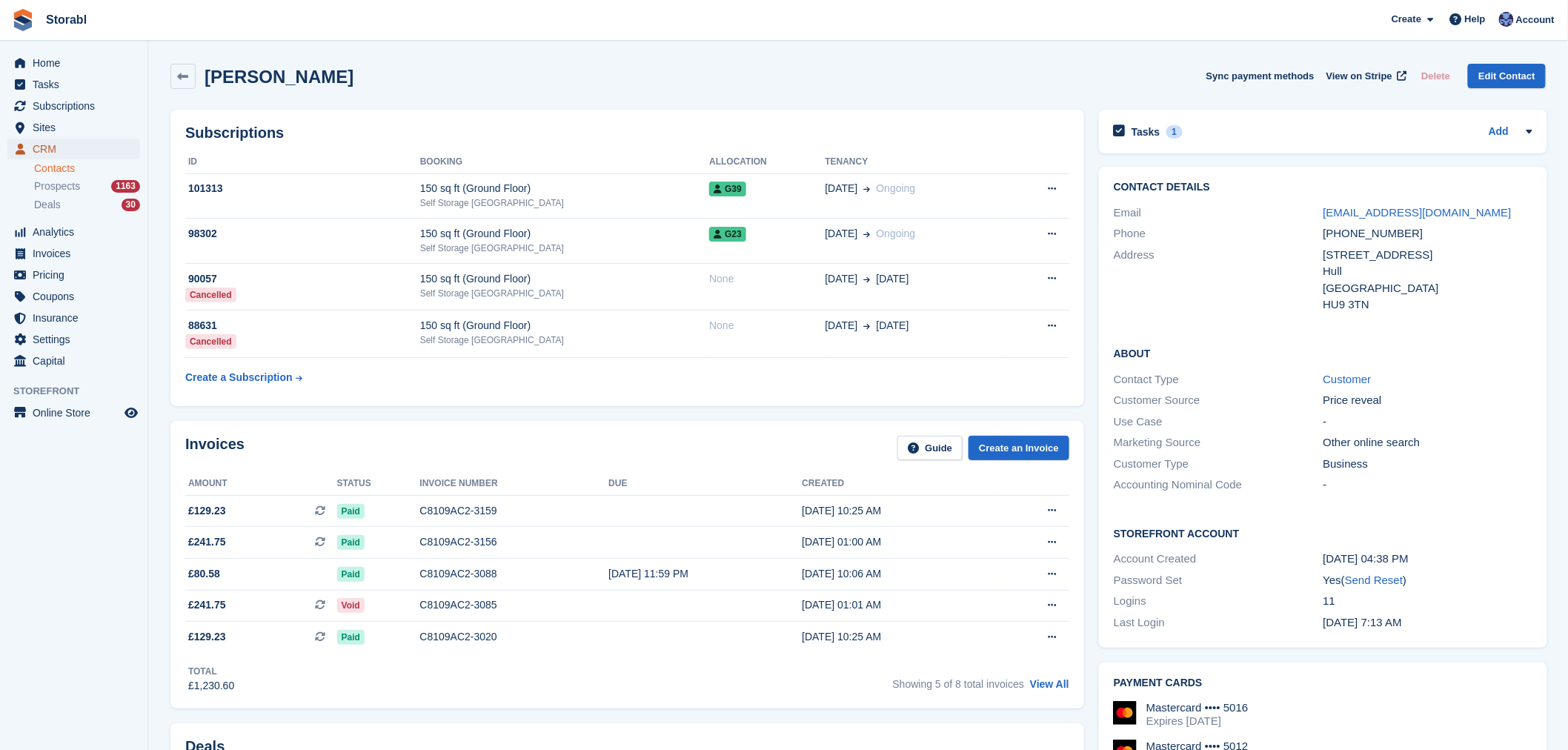
click at [89, 142] on span "CRM" at bounding box center [77, 149] width 89 height 21
